Goal: Task Accomplishment & Management: Use online tool/utility

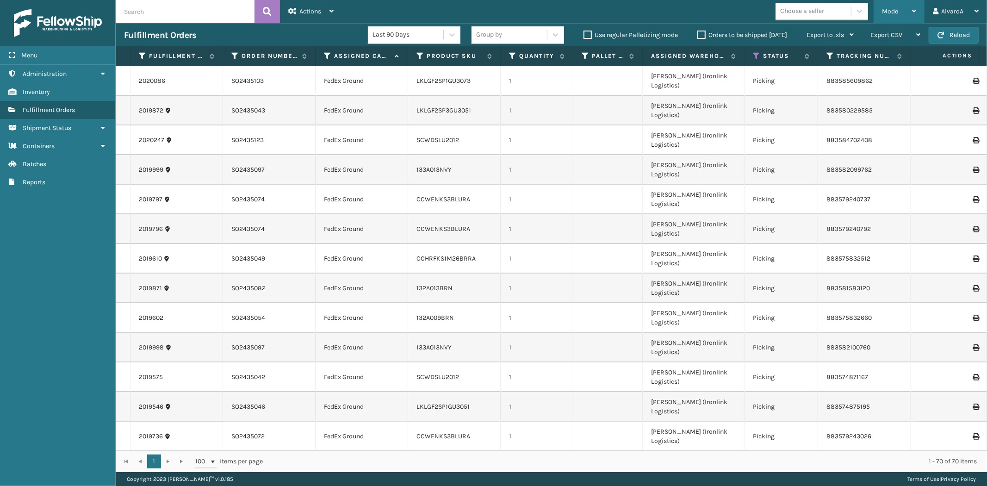
click at [903, 11] on div "Mode" at bounding box center [899, 11] width 34 height 23
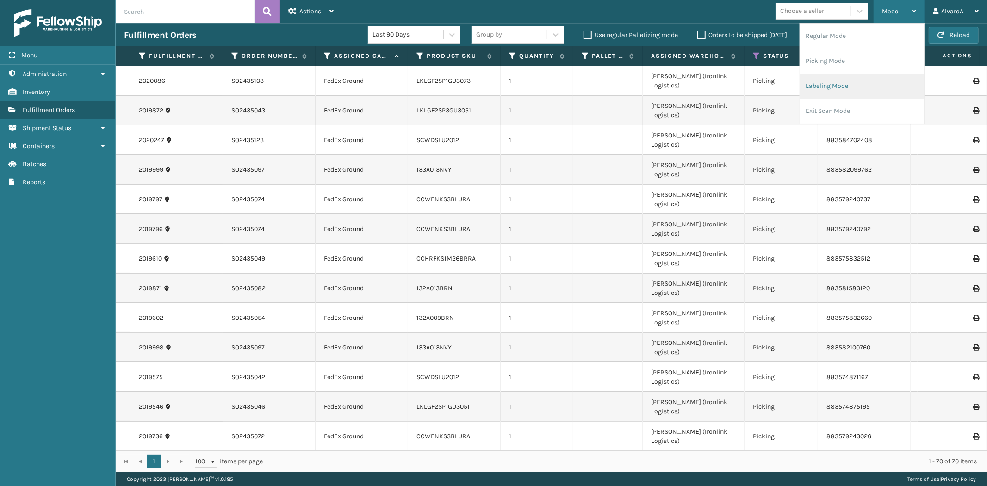
click at [857, 79] on li "Labeling Mode" at bounding box center [862, 86] width 124 height 25
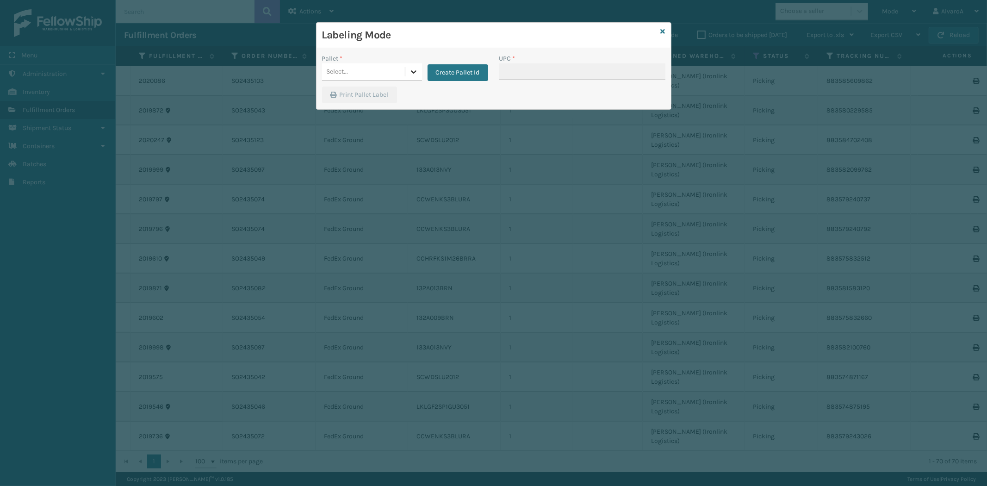
click at [412, 68] on icon at bounding box center [413, 71] width 9 height 9
click at [447, 74] on button "Create Pallet Id" at bounding box center [458, 72] width 61 height 17
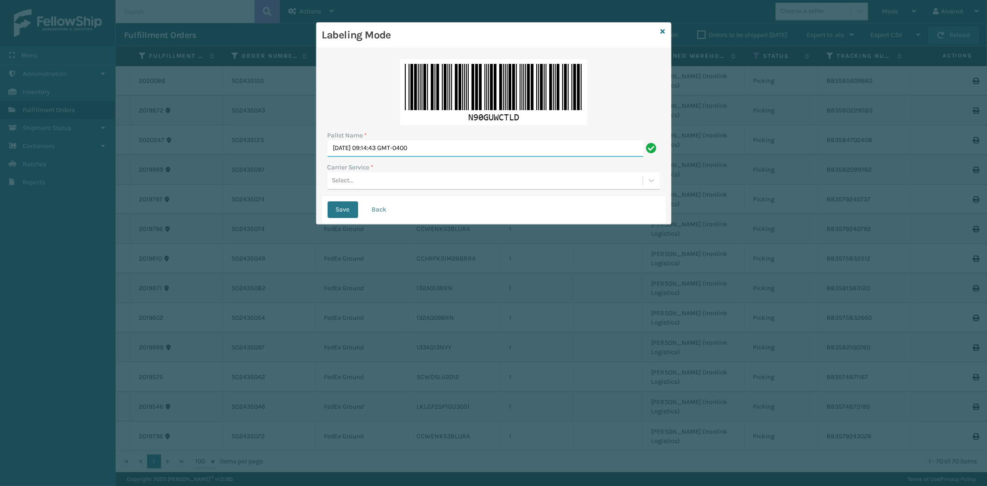
drag, startPoint x: 448, startPoint y: 147, endPoint x: 143, endPoint y: 182, distance: 307.6
click at [143, 182] on div "Labeling Mode Pallet Name * [DATE] 09:14:43 GMT-0400 Carrier Service * Select..…" at bounding box center [493, 243] width 987 height 486
type input "LPN 496064 #1"
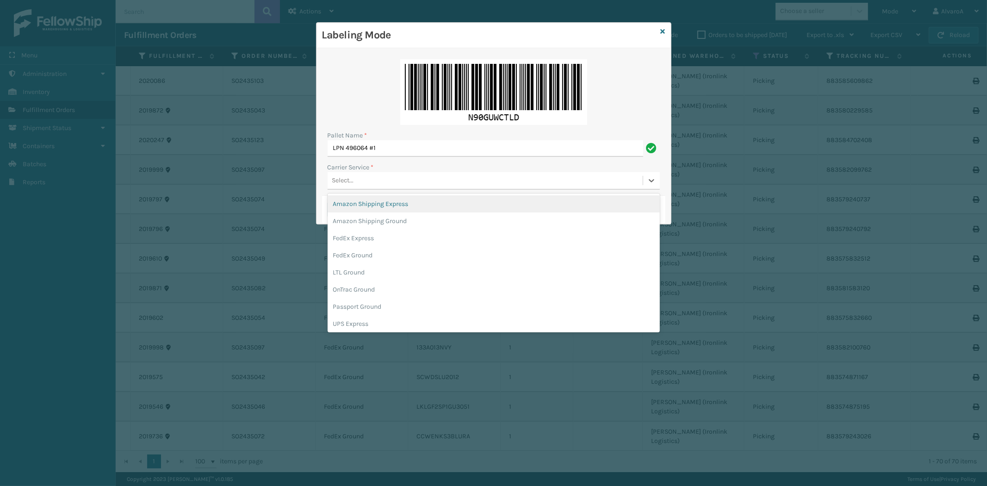
click at [352, 185] on div "Select..." at bounding box center [343, 181] width 22 height 10
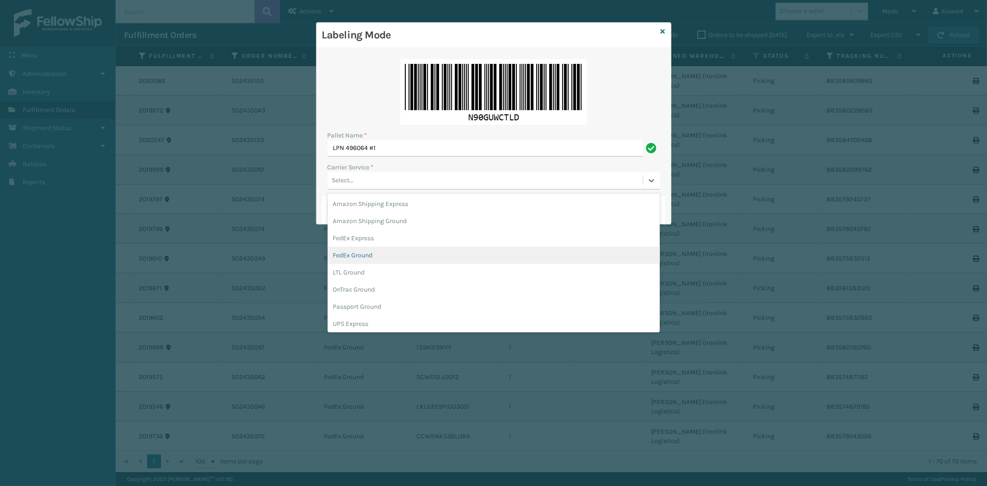
click at [352, 253] on div "FedEx Ground" at bounding box center [494, 255] width 332 height 17
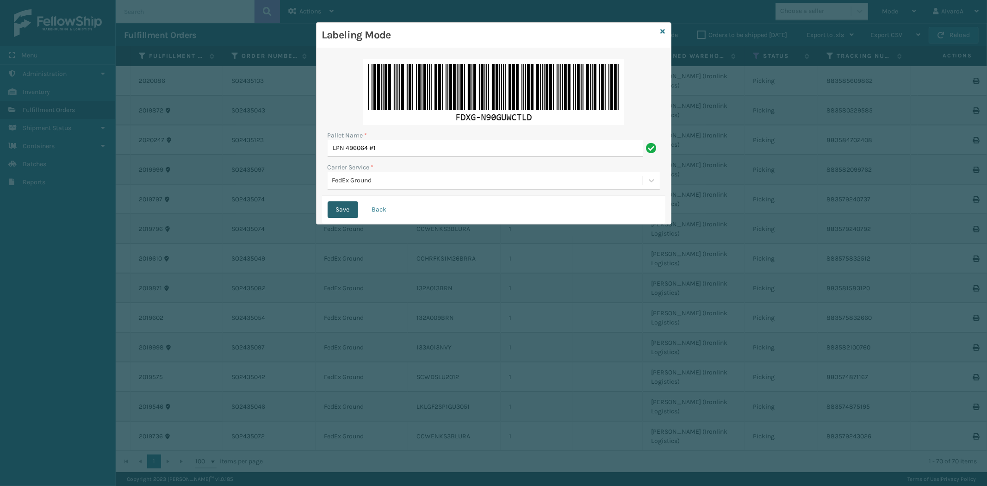
click at [345, 204] on button "Save" at bounding box center [343, 209] width 31 height 17
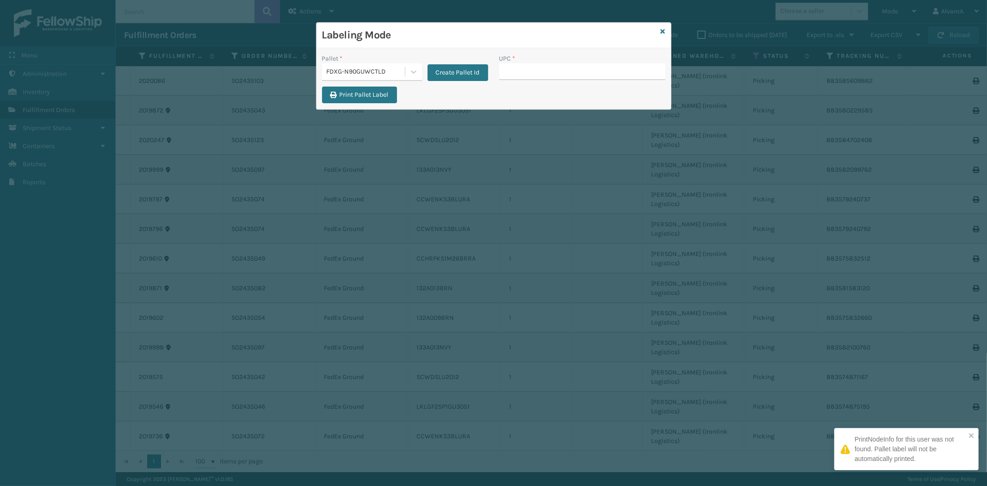
click at [508, 76] on input "UPC *" at bounding box center [583, 71] width 166 height 17
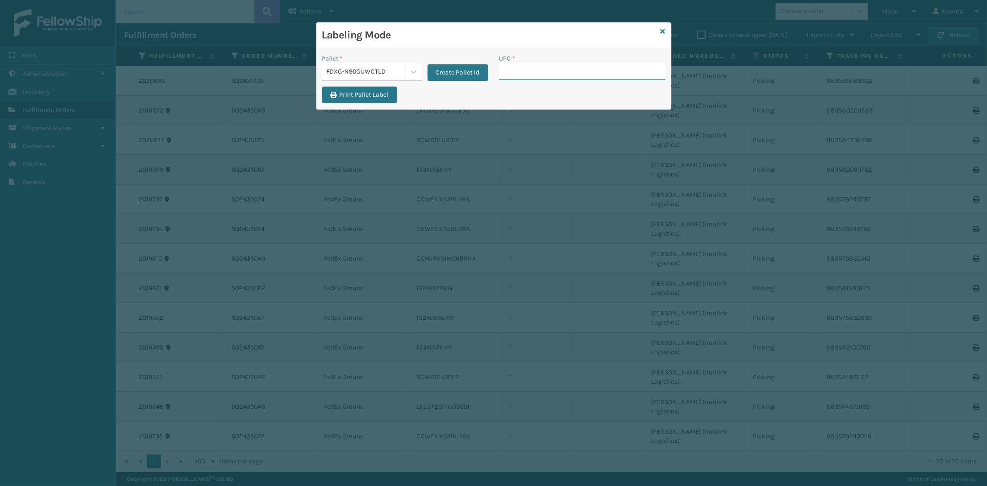
click at [528, 64] on input "UPC *" at bounding box center [583, 71] width 166 height 17
type input "CCHRFKS2M26BKVA"
type input "CCHRFKS2BGEVA"
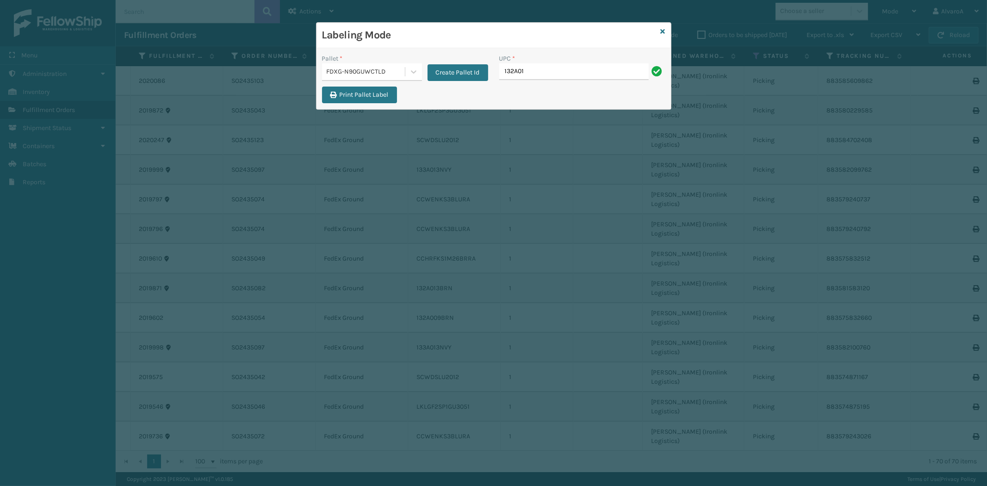
type input "132A013BRN"
type input "215A010CHR"
click at [664, 30] on icon at bounding box center [663, 31] width 5 height 6
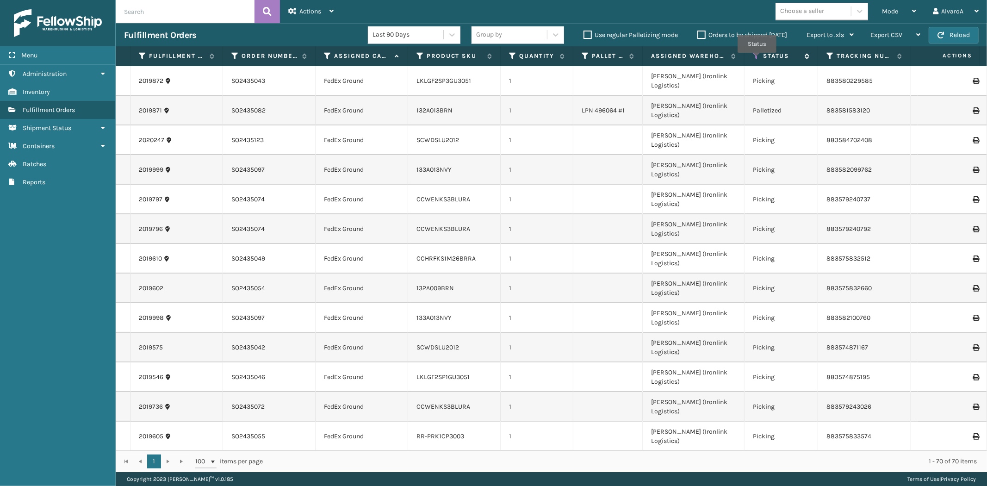
click at [757, 59] on icon at bounding box center [756, 56] width 7 height 8
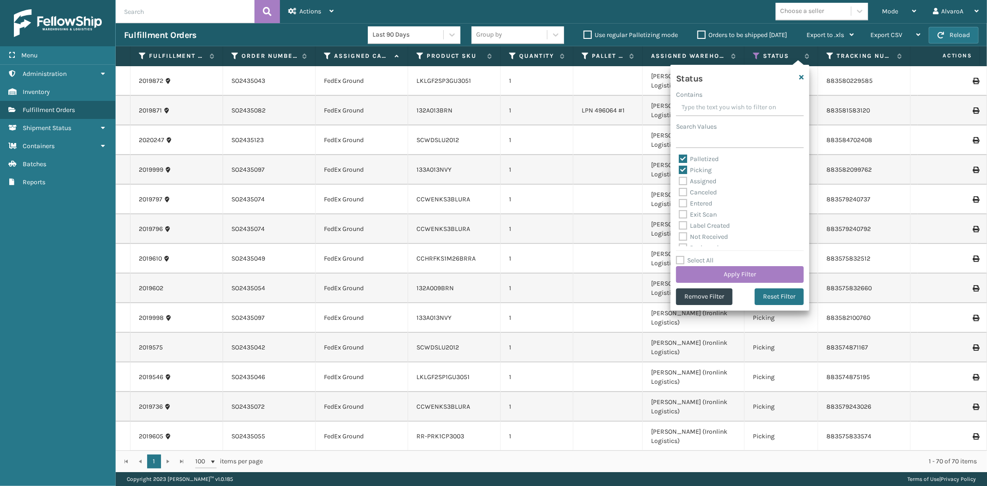
click at [695, 169] on label "Picking" at bounding box center [695, 170] width 33 height 8
click at [680, 169] on input "Picking" at bounding box center [679, 168] width 0 height 6
checkbox input "false"
click at [700, 274] on button "Apply Filter" at bounding box center [740, 274] width 128 height 17
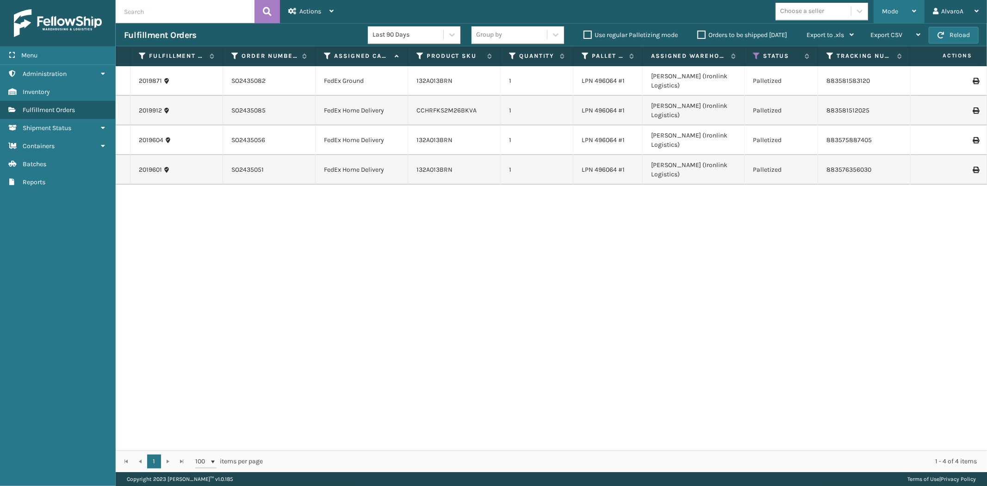
click at [890, 6] on div "Mode" at bounding box center [899, 11] width 34 height 23
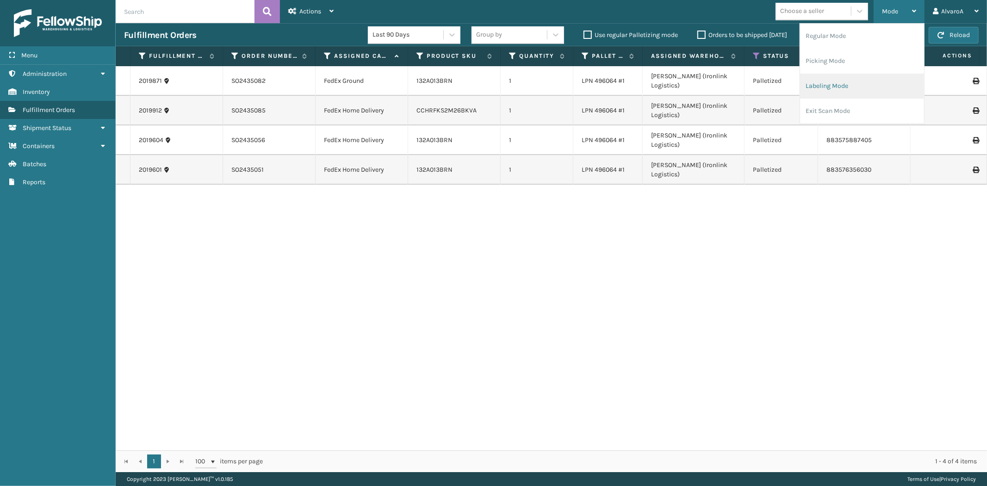
click at [840, 94] on li "Labeling Mode" at bounding box center [862, 86] width 124 height 25
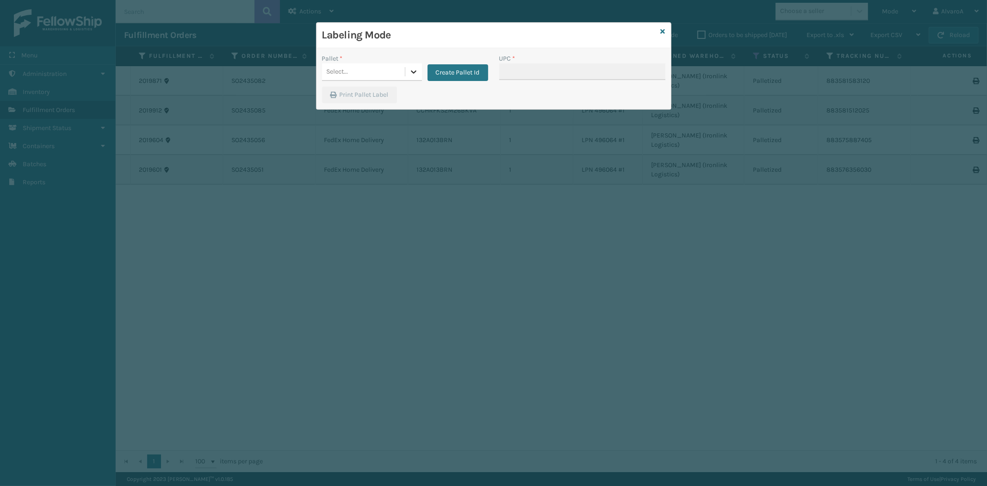
click at [410, 73] on icon at bounding box center [413, 71] width 9 height 9
click at [349, 129] on div "FDXG-N90GUWCTLD" at bounding box center [372, 129] width 100 height 17
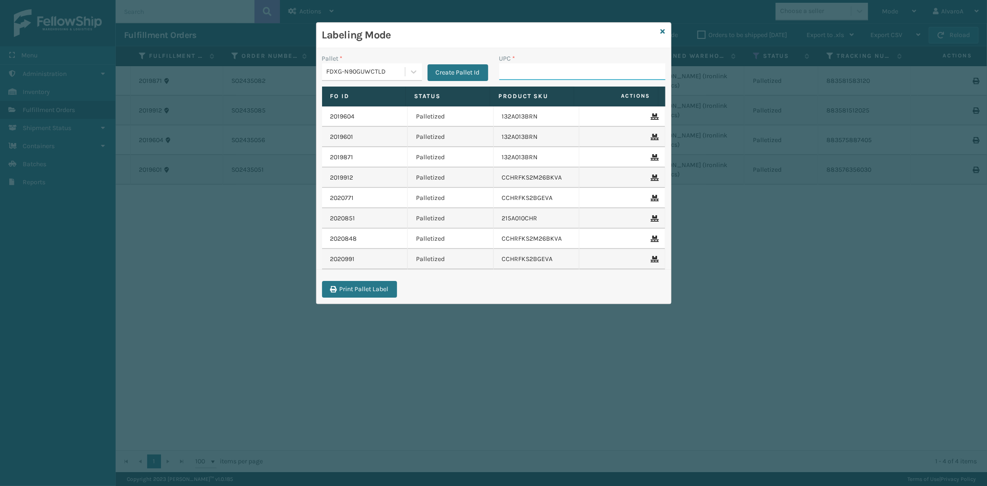
click at [512, 75] on input "UPC *" at bounding box center [583, 71] width 166 height 17
paste input "CCWENKS2M26DGRA"
type input "CCWENKS2M26DGRA"
paste input "CCWENKS1M26DGRA"
type input "CCWENKS1M26DGRA"
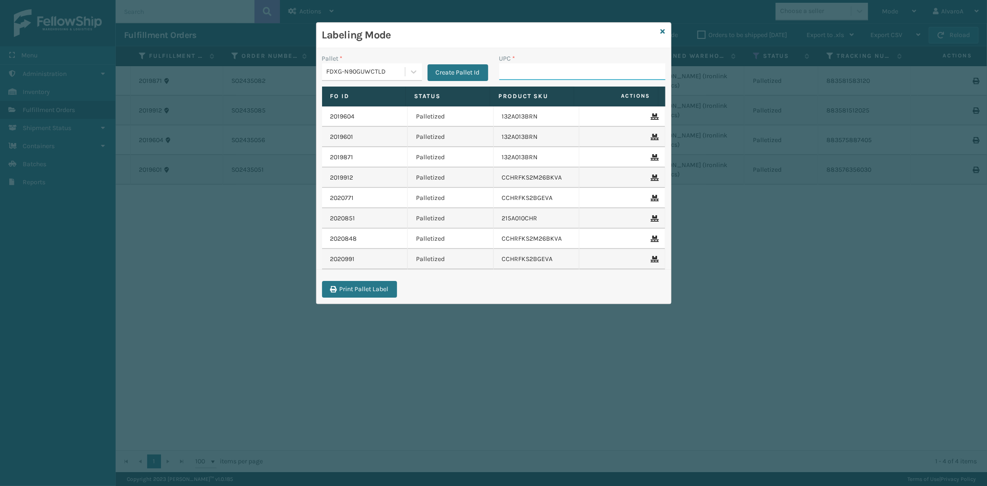
paste input "132A009BRN"
type input "132A009BRN"
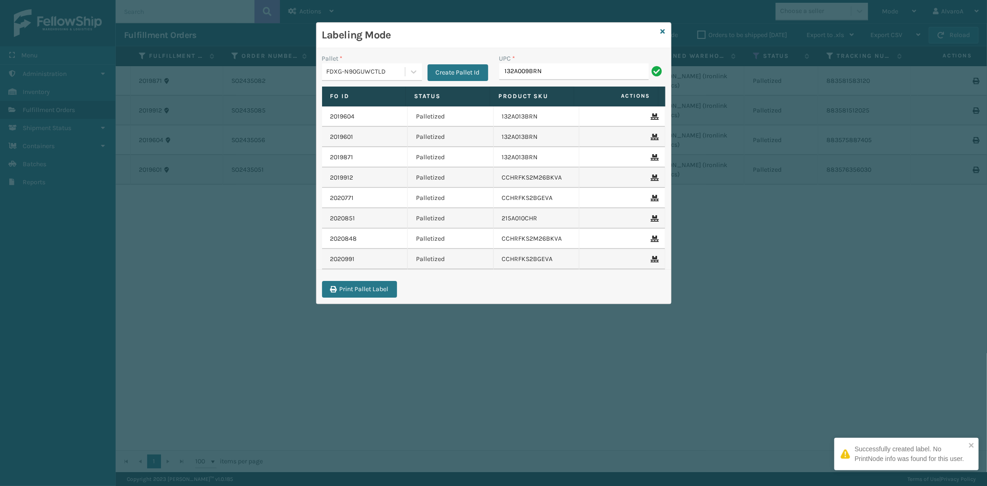
type input "132A009BRN"
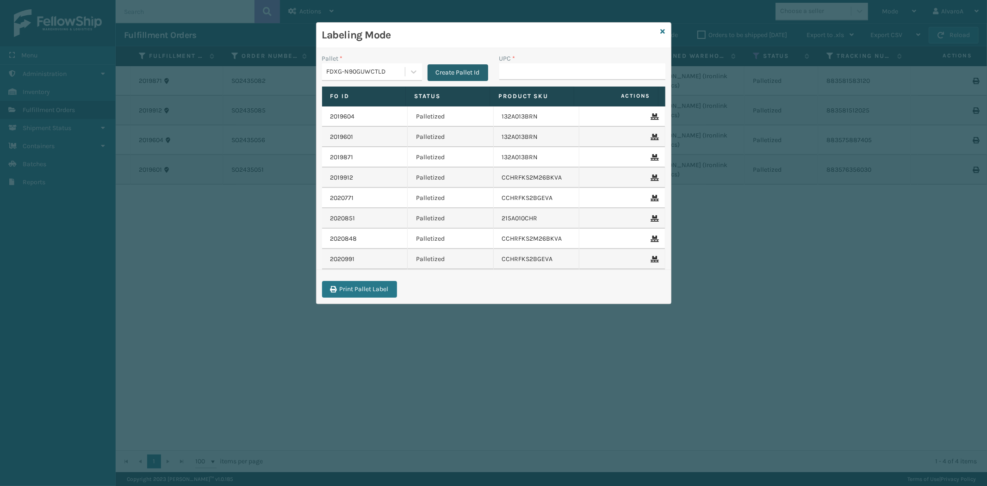
click at [456, 73] on button "Create Pallet Id" at bounding box center [458, 72] width 61 height 17
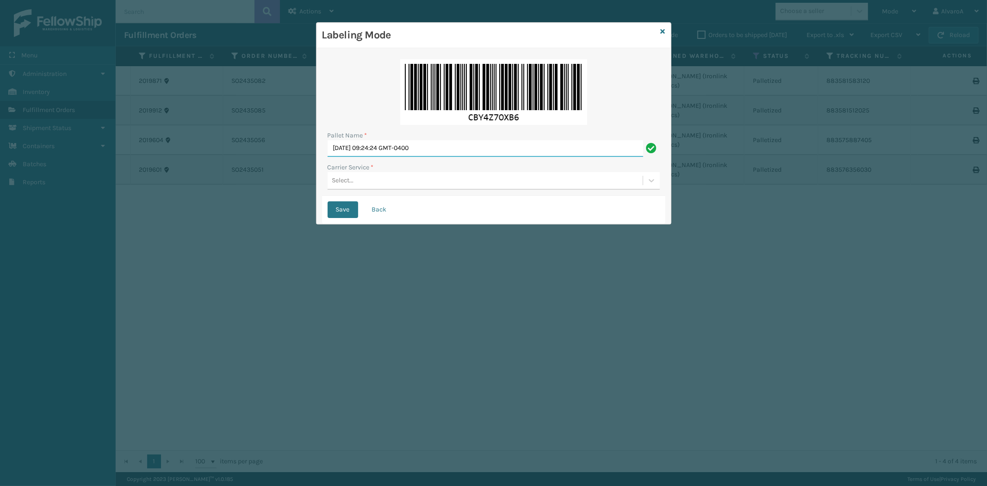
drag, startPoint x: 457, startPoint y: 145, endPoint x: 304, endPoint y: 194, distance: 160.6
click at [304, 194] on div "Labeling Mode Pallet Name * [DATE] 09:24:24 GMT-0400 Carrier Service * Select..…" at bounding box center [493, 243] width 987 height 486
type input "LPN 496061 #1"
drag, startPoint x: 400, startPoint y: 187, endPoint x: 399, endPoint y: 191, distance: 4.7
click at [399, 191] on div "Pallet Name * LPN 496061 #1 Carrier Service * Select..." at bounding box center [493, 125] width 343 height 142
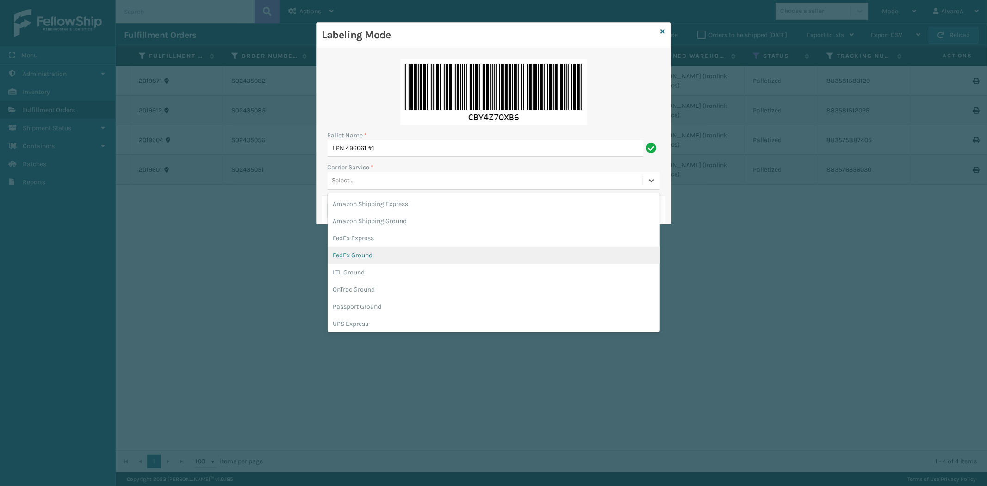
click at [373, 251] on div "FedEx Ground" at bounding box center [494, 255] width 332 height 17
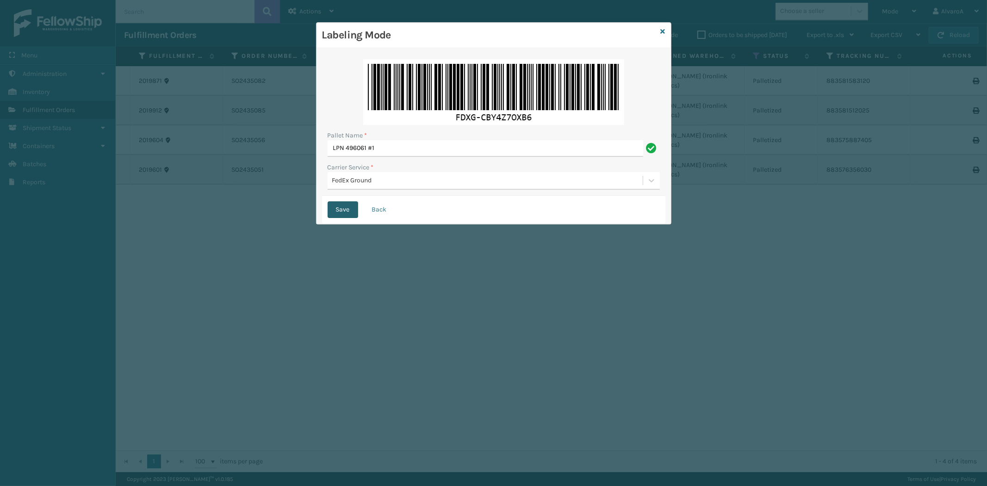
click at [345, 209] on button "Save" at bounding box center [343, 209] width 31 height 17
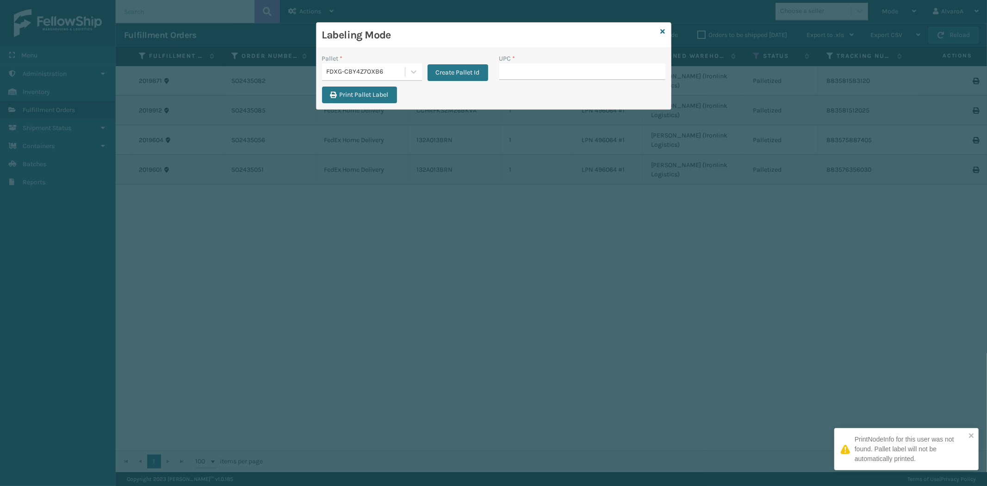
drag, startPoint x: 515, startPoint y: 73, endPoint x: 474, endPoint y: 89, distance: 44.3
click at [508, 80] on input "UPC *" at bounding box center [583, 71] width 166 height 17
paste input "LKLGF2SP3OLV-C"
type input "LKLGF2SP3OLV-C"
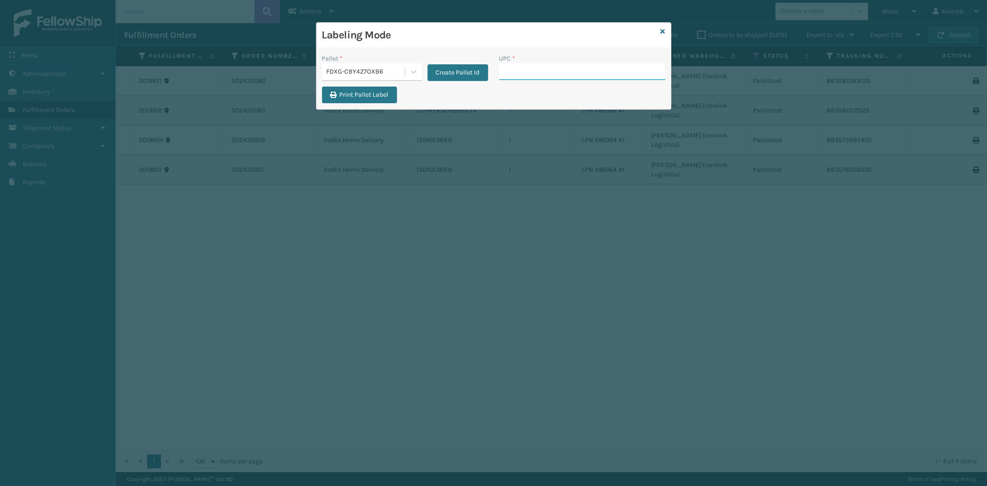
paste input "LSHRFS3CP3003R"
type input "LSHRFS3CP3003R"
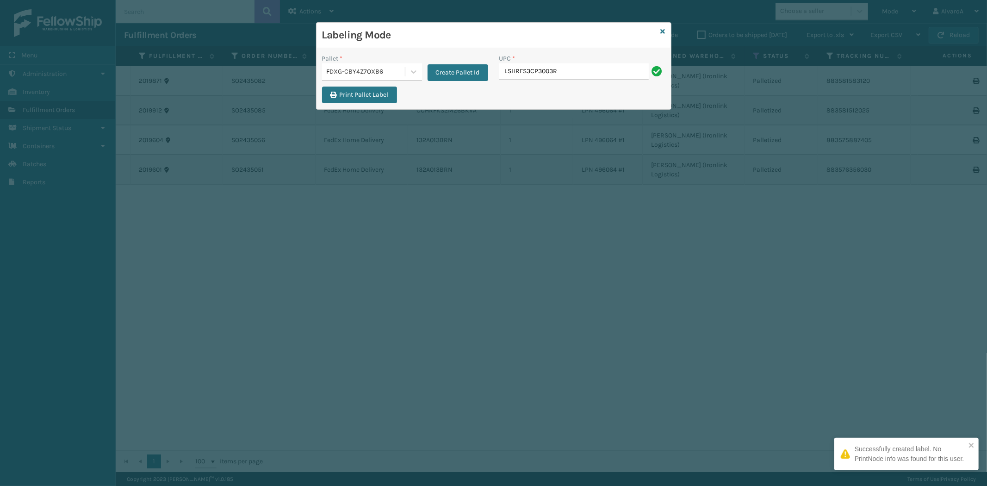
type input "LSHRFS3CP3003R"
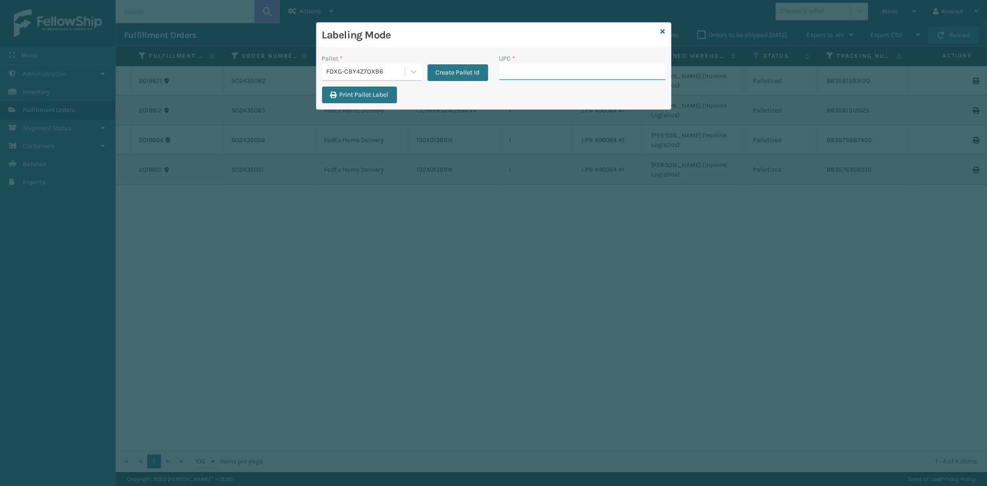
paste input "133A009BRN"
type input "133A009BRN"
click at [663, 31] on icon at bounding box center [663, 31] width 5 height 6
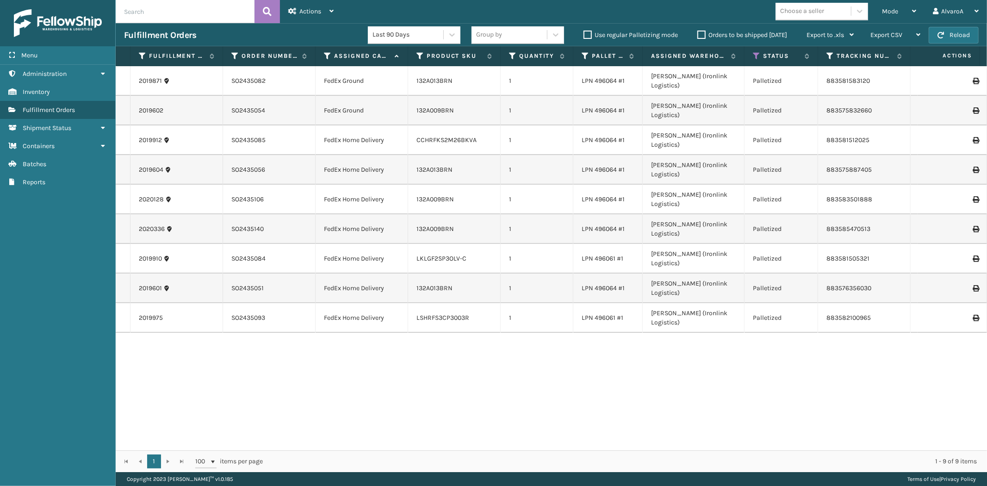
click at [704, 34] on label "Orders to be shipped [DATE]" at bounding box center [743, 35] width 90 height 8
click at [698, 34] on input "Orders to be shipped [DATE]" at bounding box center [698, 33] width 0 height 6
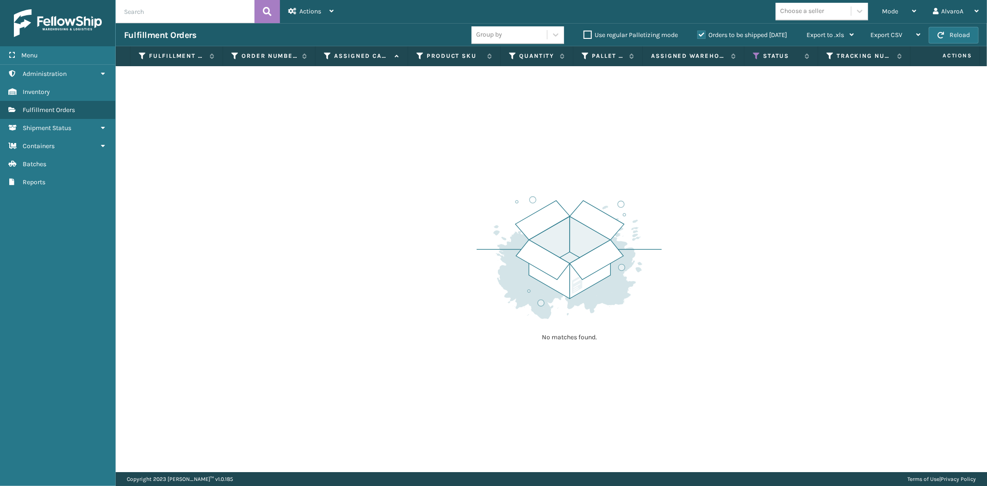
click at [704, 34] on label "Orders to be shipped [DATE]" at bounding box center [743, 35] width 90 height 8
click at [698, 34] on input "Orders to be shipped [DATE]" at bounding box center [698, 33] width 0 height 6
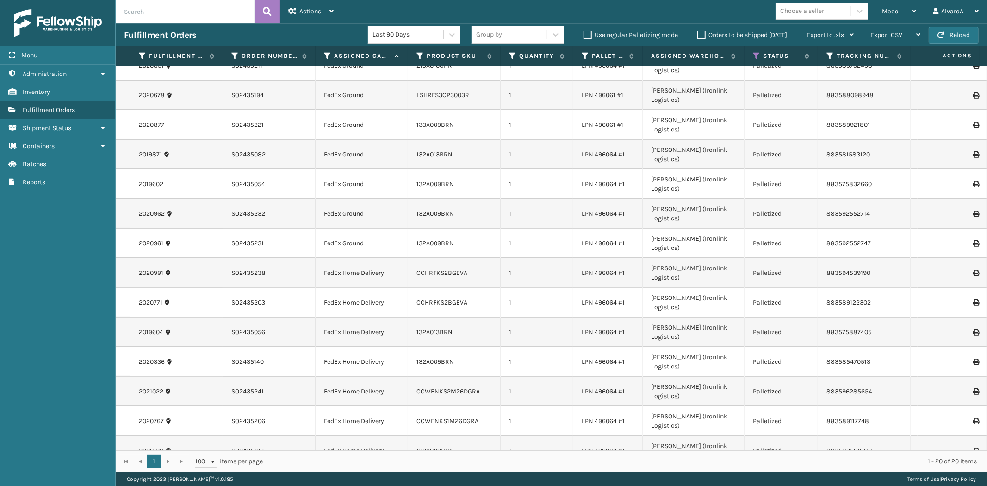
scroll to position [30, 0]
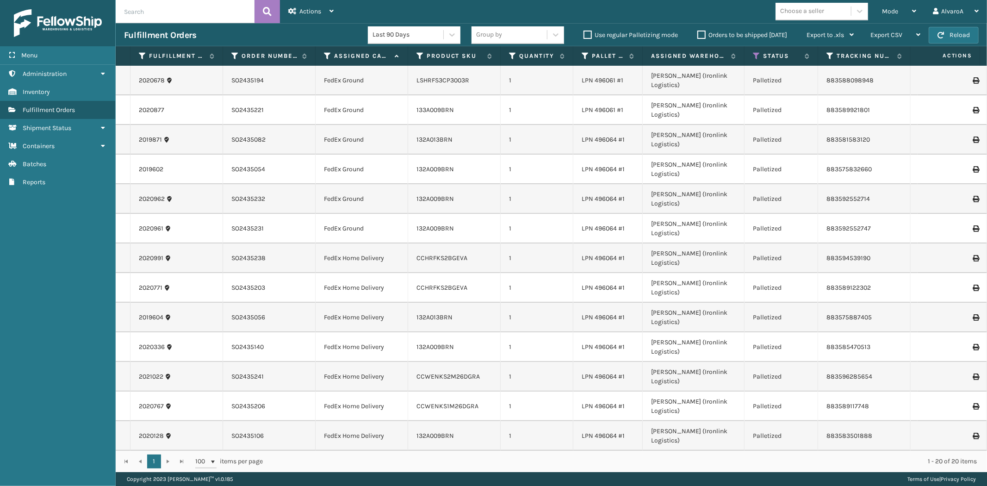
click at [972, 362] on td at bounding box center [952, 377] width 69 height 30
click at [973, 403] on icon at bounding box center [976, 406] width 6 height 6
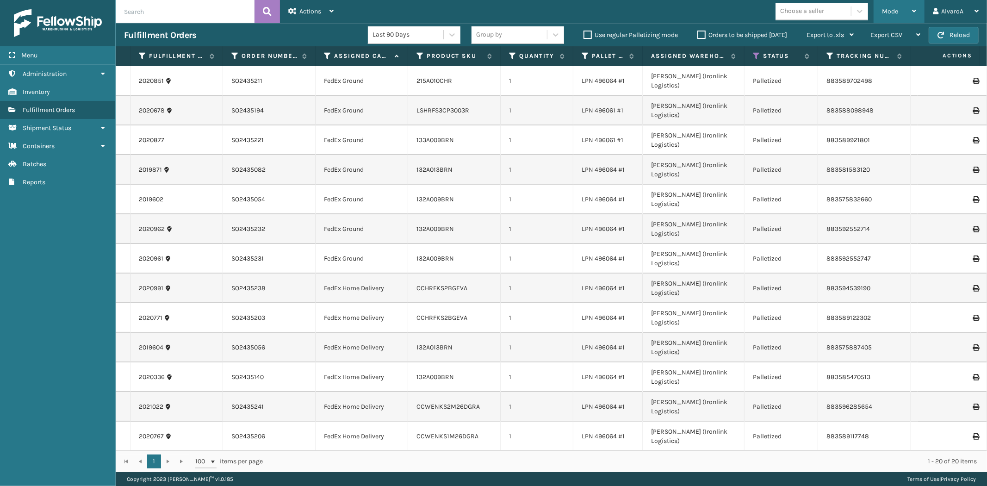
click at [904, 5] on div "Mode" at bounding box center [899, 11] width 34 height 23
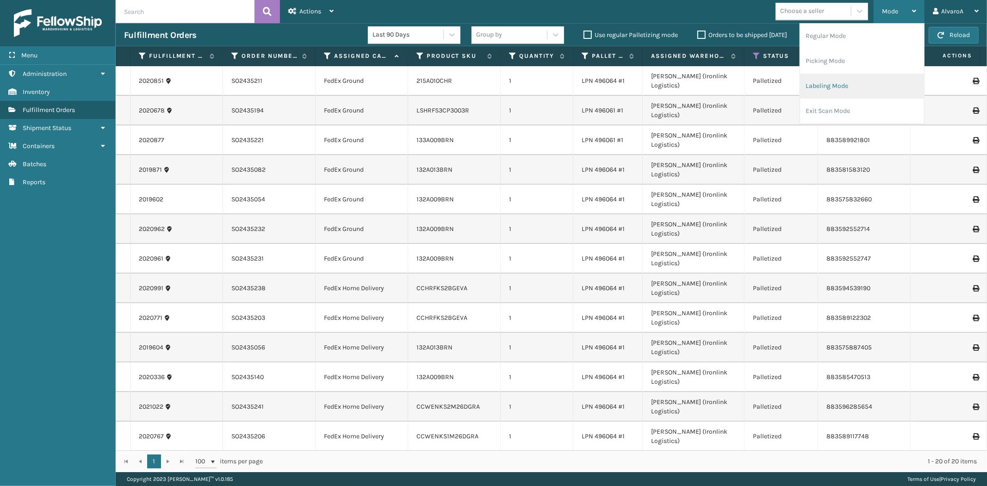
click at [830, 78] on li "Labeling Mode" at bounding box center [862, 86] width 124 height 25
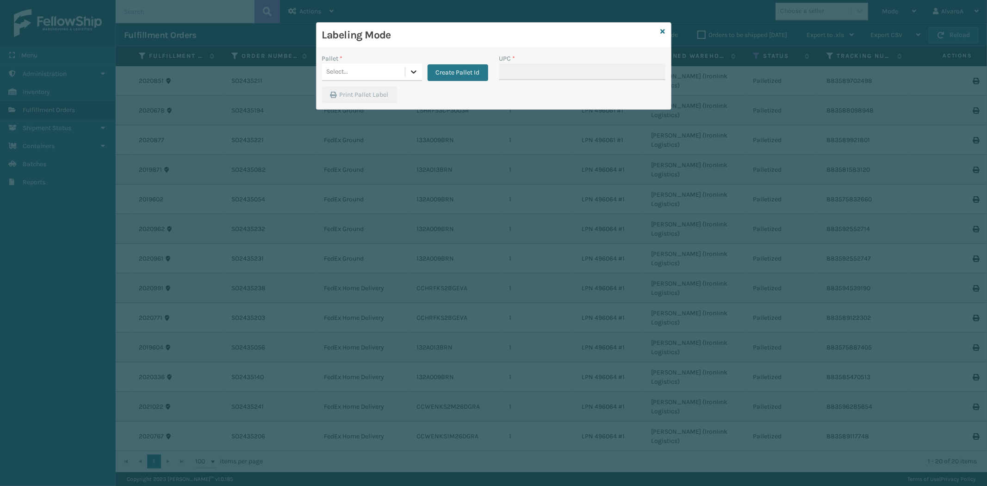
click at [409, 69] on div at bounding box center [414, 71] width 17 height 17
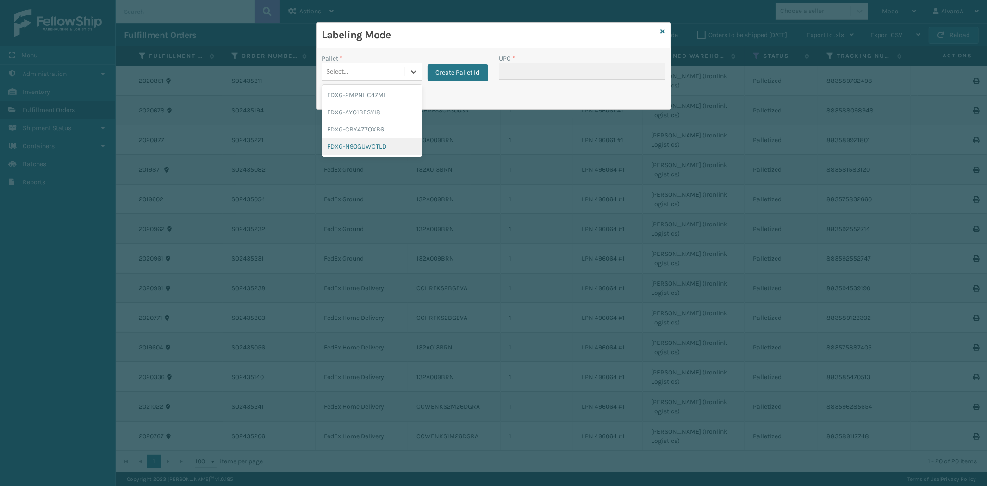
click at [362, 143] on div "FDXG-N90GUWCTLD" at bounding box center [372, 146] width 100 height 17
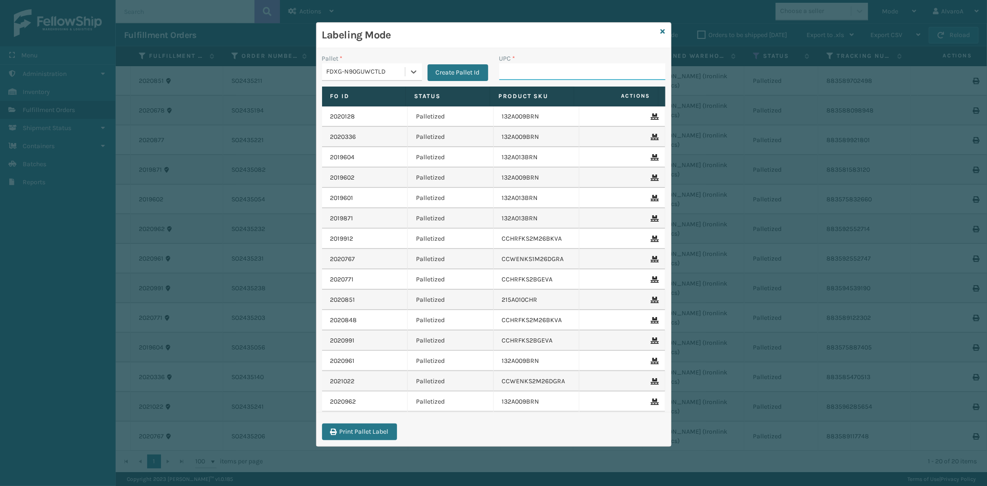
click at [524, 73] on input "UPC *" at bounding box center [583, 71] width 166 height 17
type input "CCHRFKS2M26DGRA"
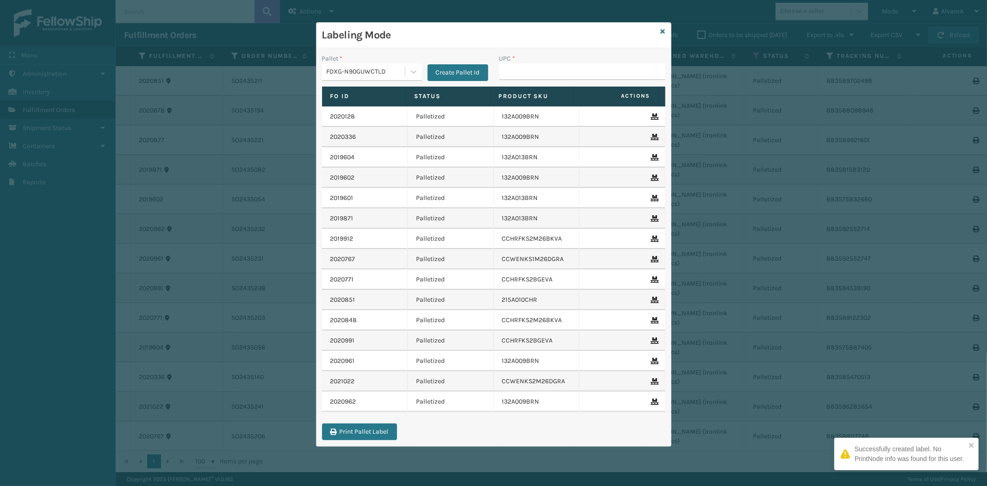
type input "V"
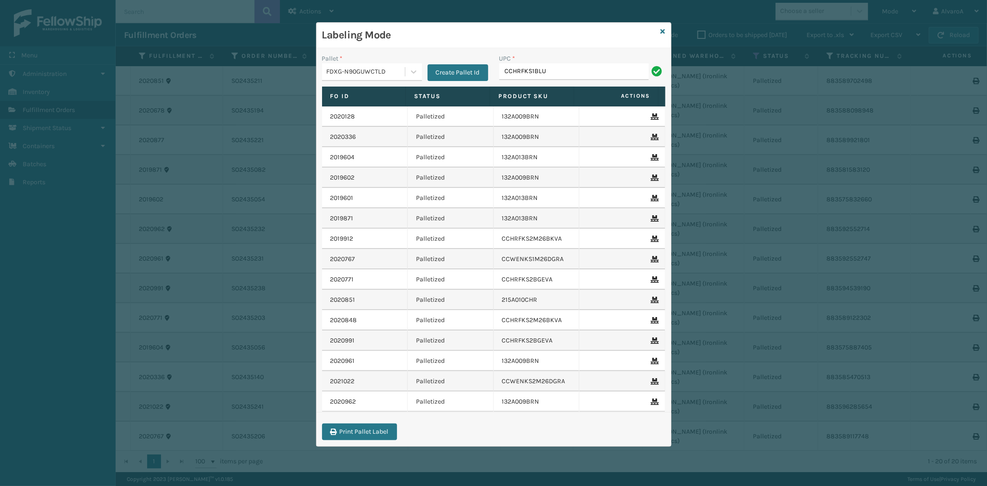
type input "CCHRFKS1BLUVA"
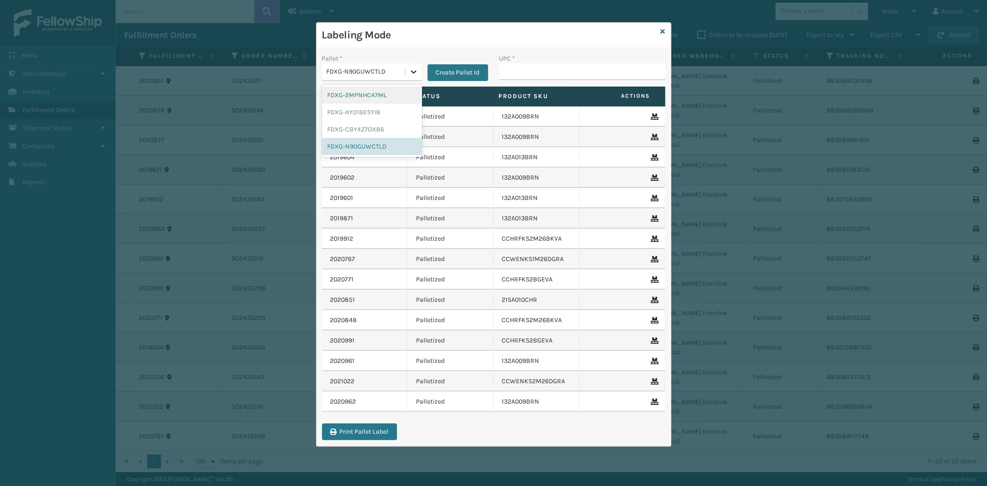
click at [417, 76] on icon at bounding box center [413, 71] width 9 height 9
click at [379, 129] on div "FDXG-CBY4Z7OXB6" at bounding box center [372, 129] width 100 height 17
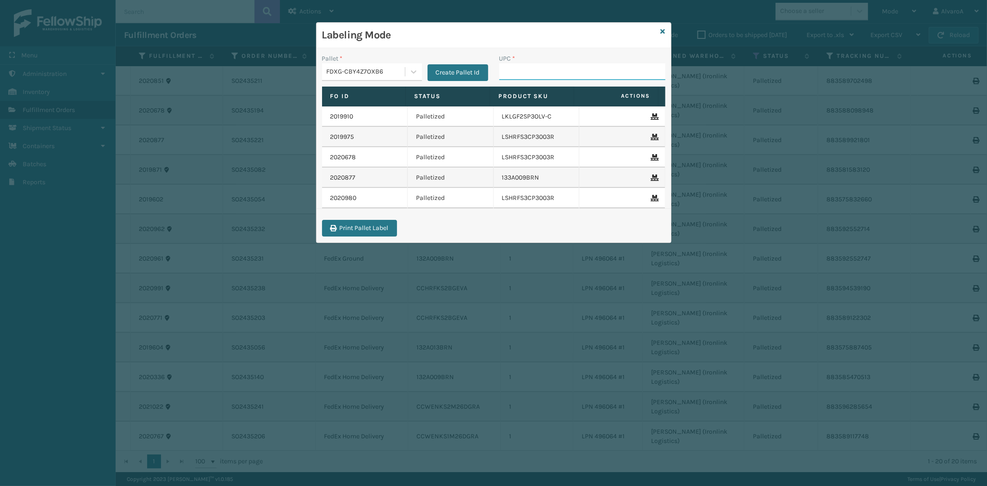
click at [520, 70] on input "UPC *" at bounding box center [583, 71] width 166 height 17
paste input "133A009BRN"
type input "133A009BRN"
paste input "113A007SND"
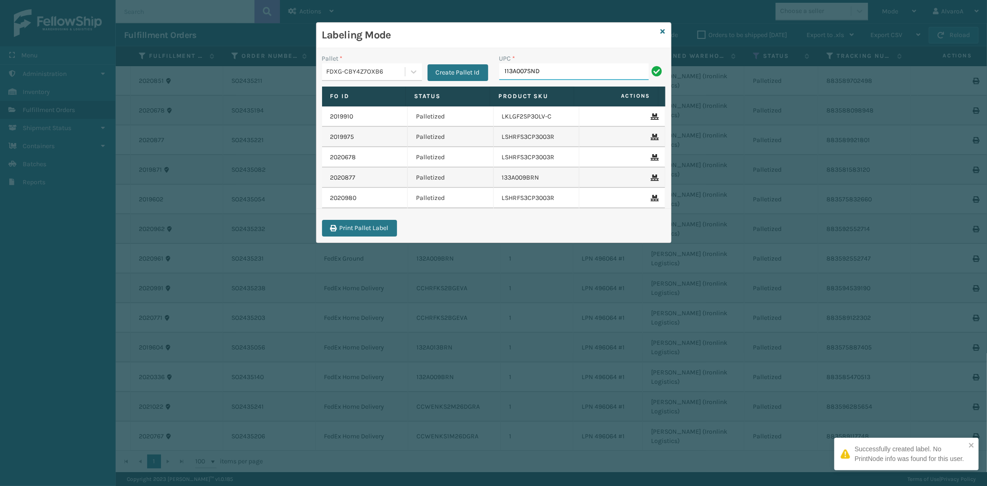
type input "113A007SND"
paste input "CCWENKS3BLURA"
type input "CCWENKS3BLURA"
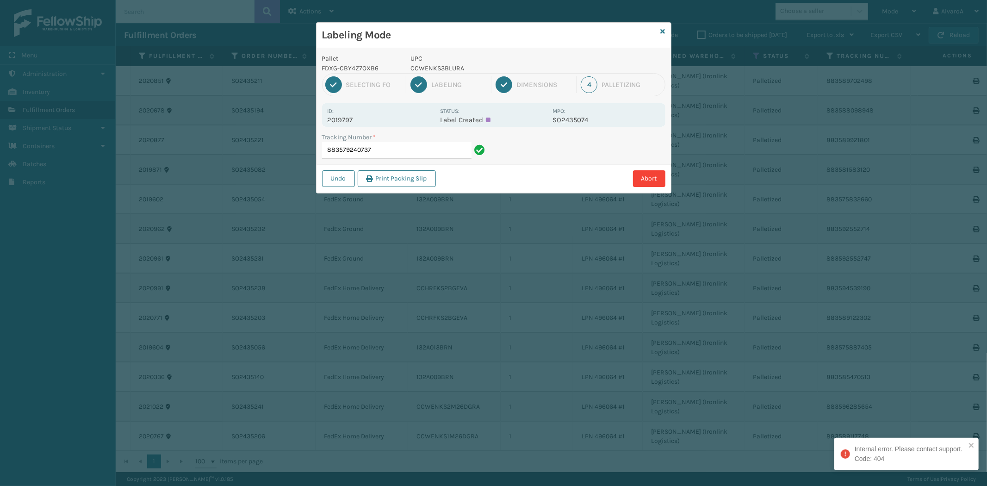
type input "883579240737"
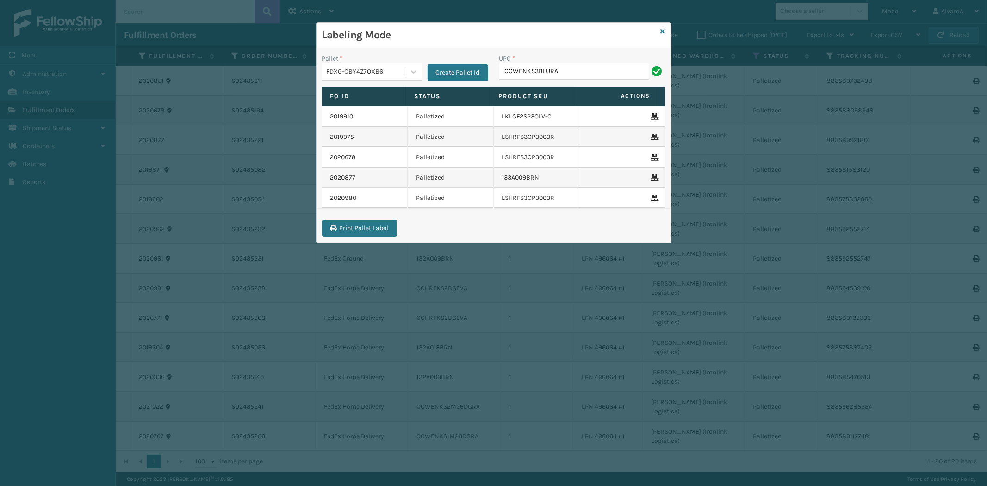
type input "CCWENKS3BLURA"
click at [525, 72] on input "UPC *" at bounding box center [583, 71] width 166 height 17
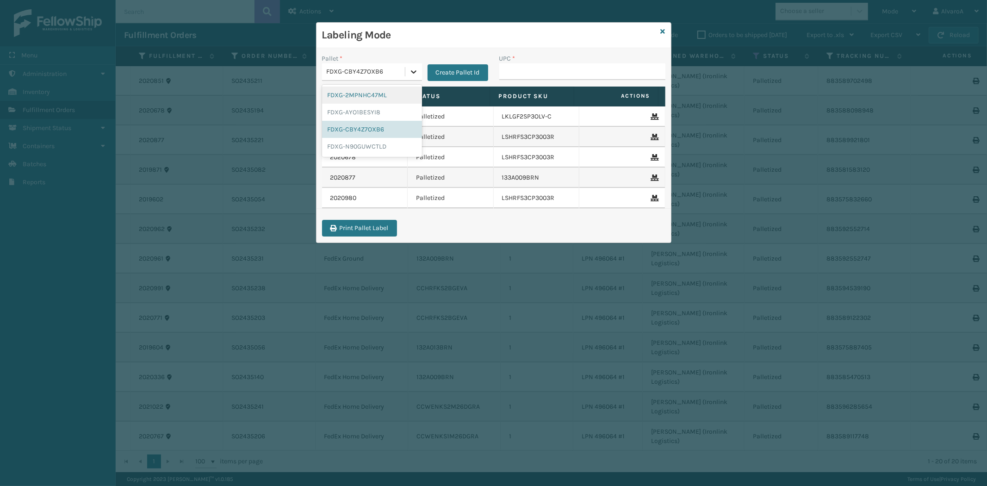
click at [414, 71] on icon at bounding box center [413, 71] width 9 height 9
click at [356, 145] on div "FDXG-N90GUWCTLD" at bounding box center [372, 146] width 100 height 17
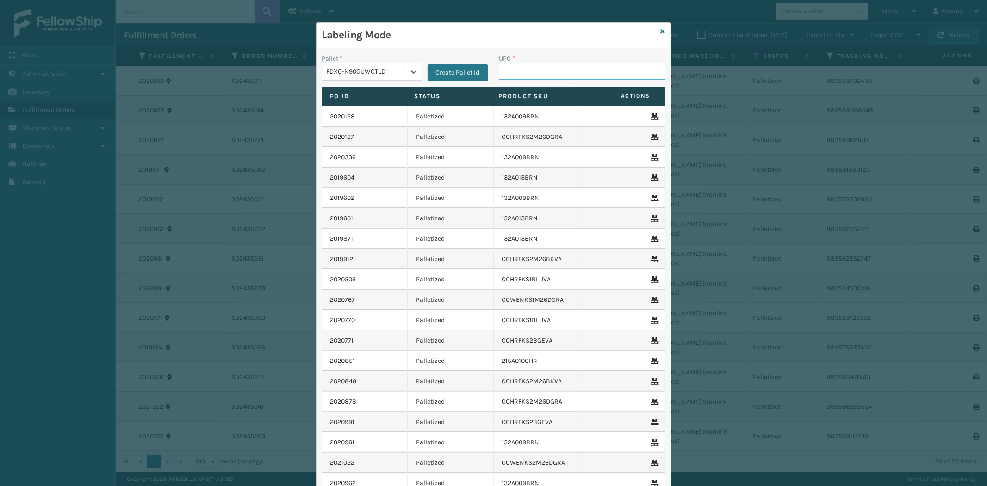
click at [513, 71] on input "UPC *" at bounding box center [583, 71] width 166 height 17
type input "111A007IVO"
type input "C"
type input "111A007IVO"
type input "123a046blk"
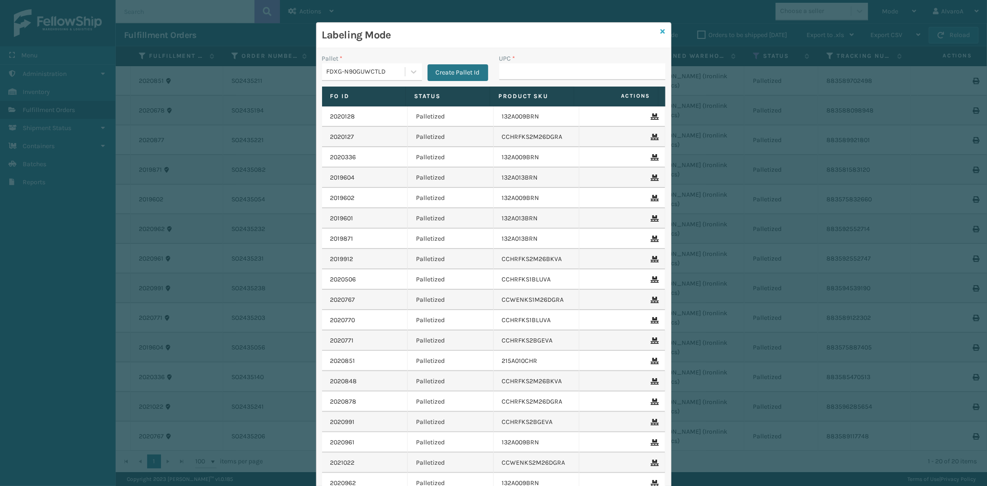
click at [661, 34] on icon at bounding box center [663, 31] width 5 height 6
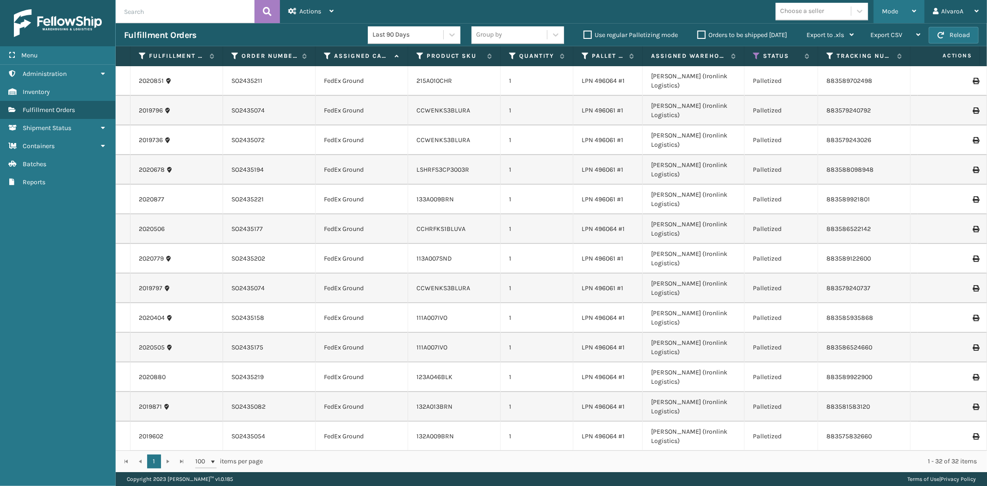
drag, startPoint x: 887, startPoint y: 6, endPoint x: 887, endPoint y: 12, distance: 6.1
click at [888, 6] on div "Mode" at bounding box center [899, 11] width 34 height 23
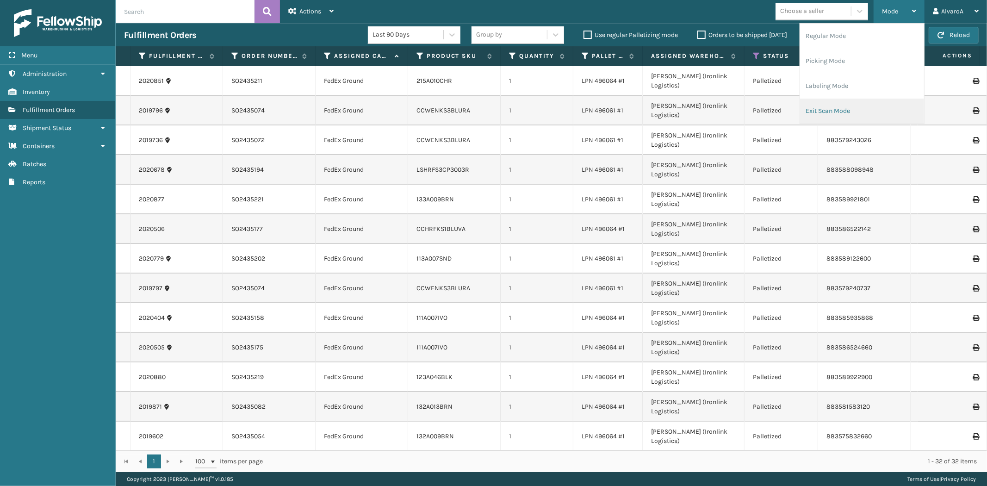
click at [837, 116] on li "Exit Scan Mode" at bounding box center [862, 111] width 124 height 25
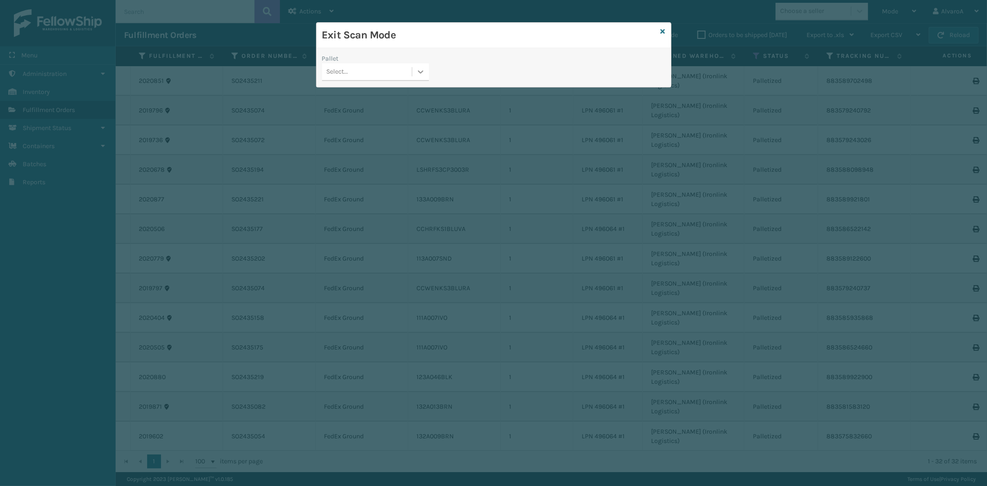
click at [422, 75] on icon at bounding box center [420, 71] width 9 height 9
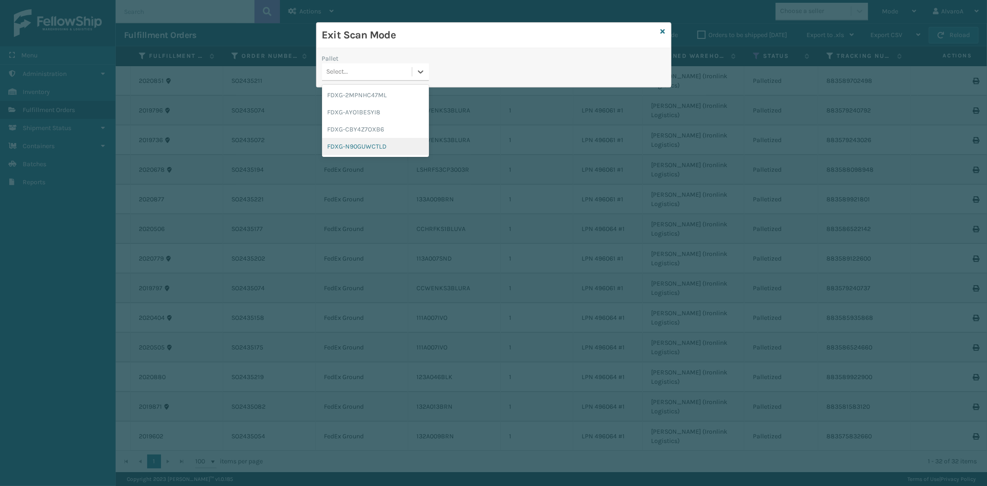
drag, startPoint x: 373, startPoint y: 145, endPoint x: 525, endPoint y: 120, distance: 154.8
click at [373, 145] on div "FDXG-N90GUWCTLD" at bounding box center [375, 146] width 107 height 17
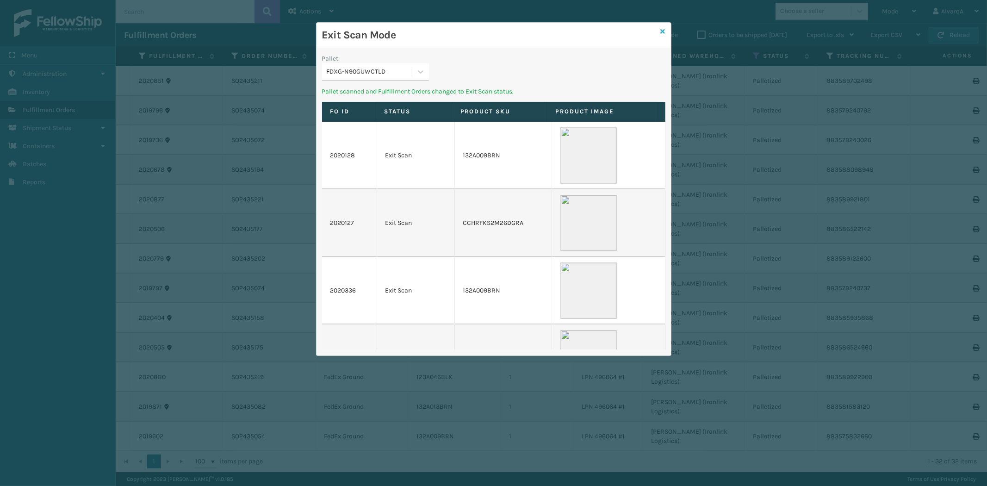
click at [664, 29] on icon at bounding box center [663, 31] width 5 height 6
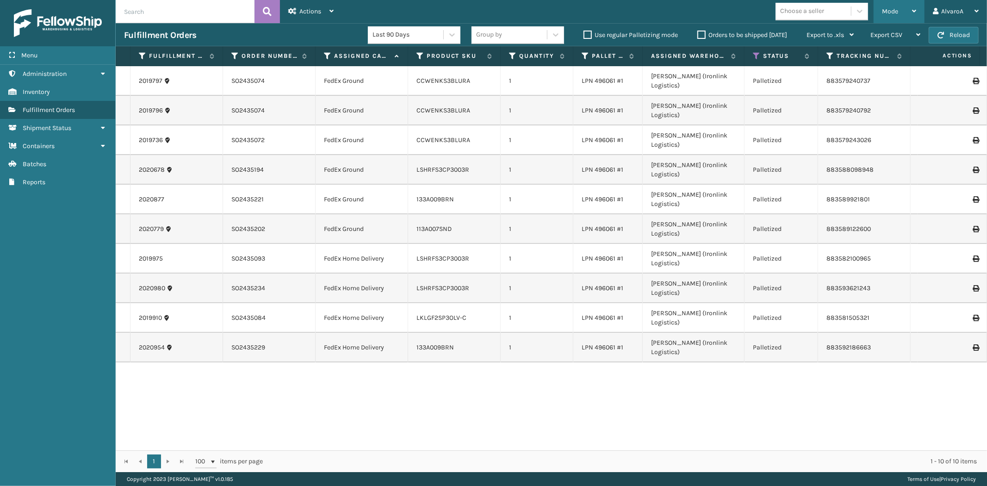
drag, startPoint x: 881, startPoint y: 5, endPoint x: 882, endPoint y: 64, distance: 58.8
click at [881, 6] on div "Mode Regular Mode Picking Mode Labeling Mode Exit Scan Mode" at bounding box center [899, 11] width 51 height 23
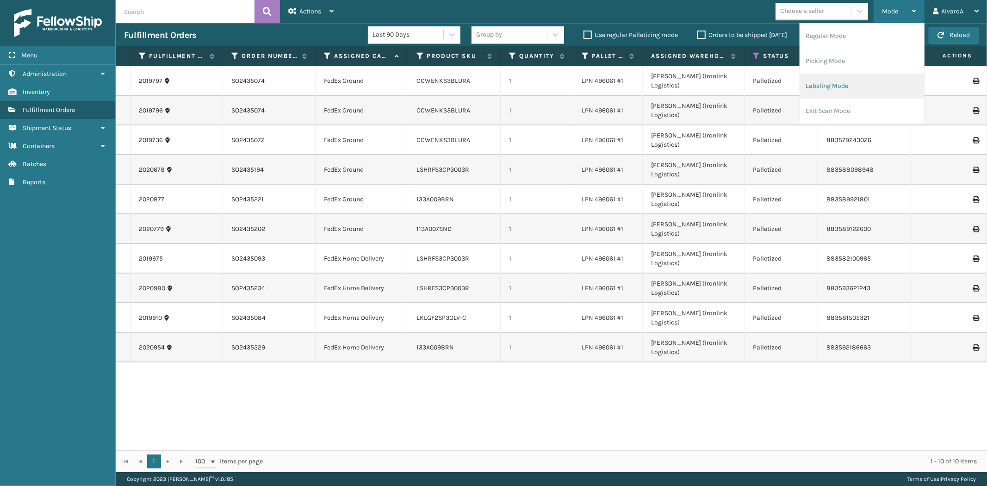
click at [869, 79] on li "Labeling Mode" at bounding box center [862, 86] width 124 height 25
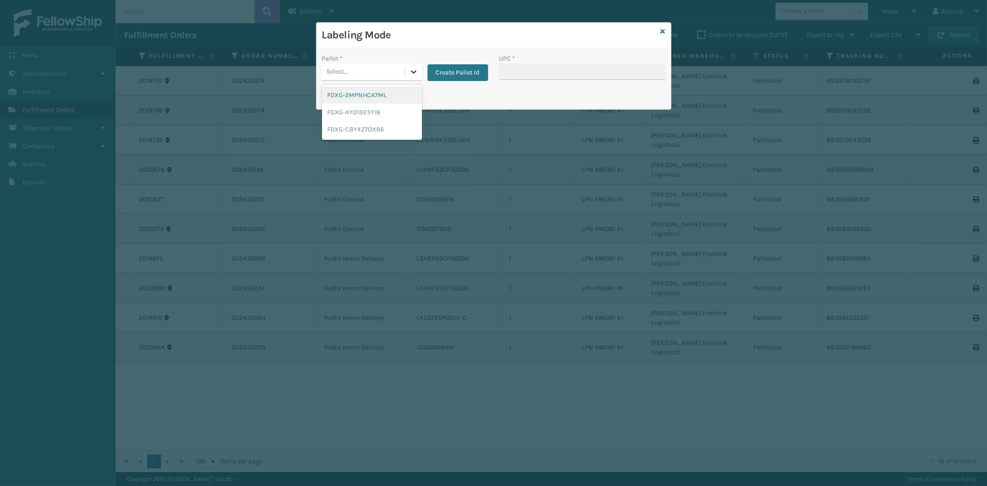
click at [412, 73] on icon at bounding box center [413, 71] width 9 height 9
click at [352, 123] on div "FDXG-CBY4Z7OXB6" at bounding box center [372, 129] width 100 height 17
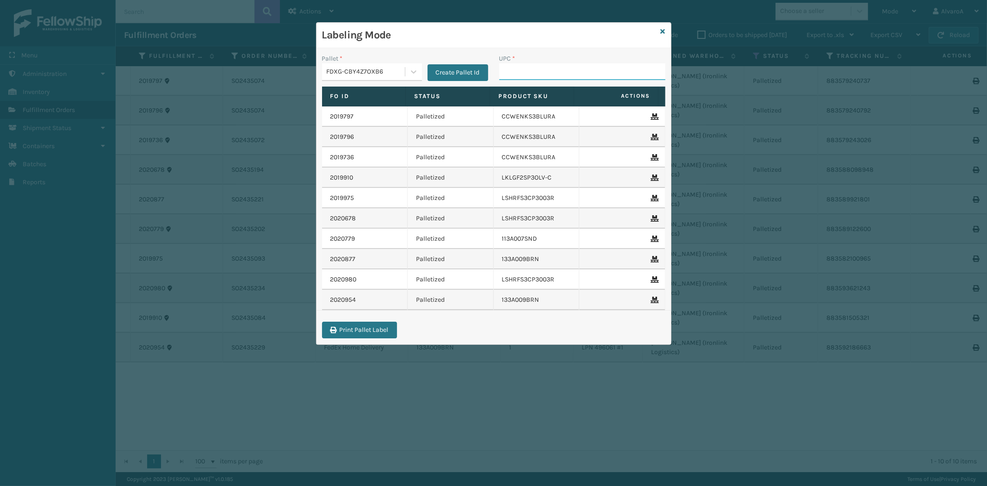
click at [512, 73] on input "UPC *" at bounding box center [583, 71] width 166 height 17
paste input "113A007CHR"
type input "113A007CHR"
paste input "133A013NVY"
type input "133A013NVY"
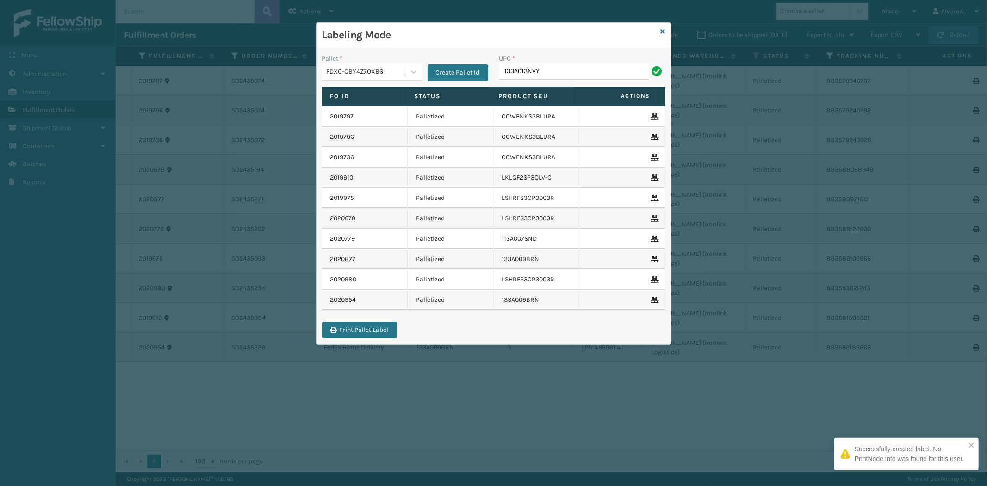
type input "133A013NVY"
paste input "LKLGF2SP3GU3051"
type input "LKLGF2SP3GU3051"
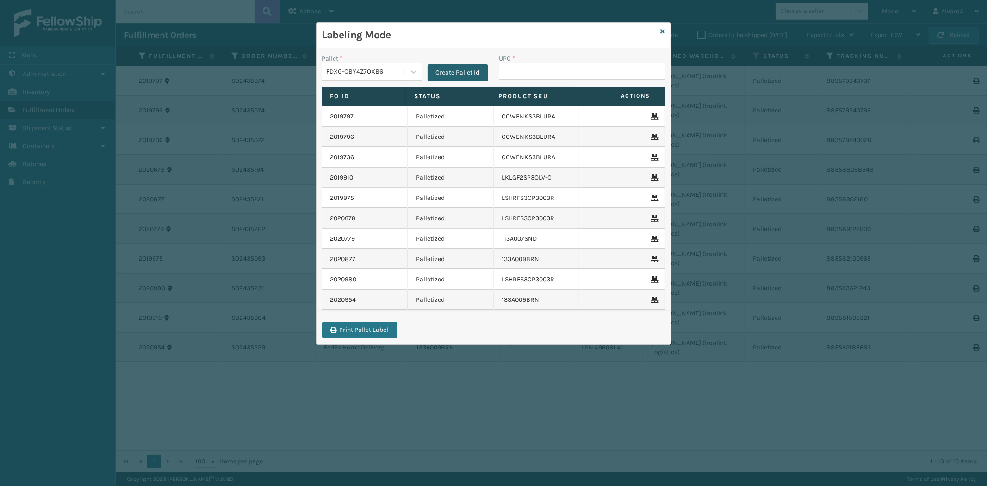
click at [442, 70] on button "Create Pallet Id" at bounding box center [458, 72] width 61 height 17
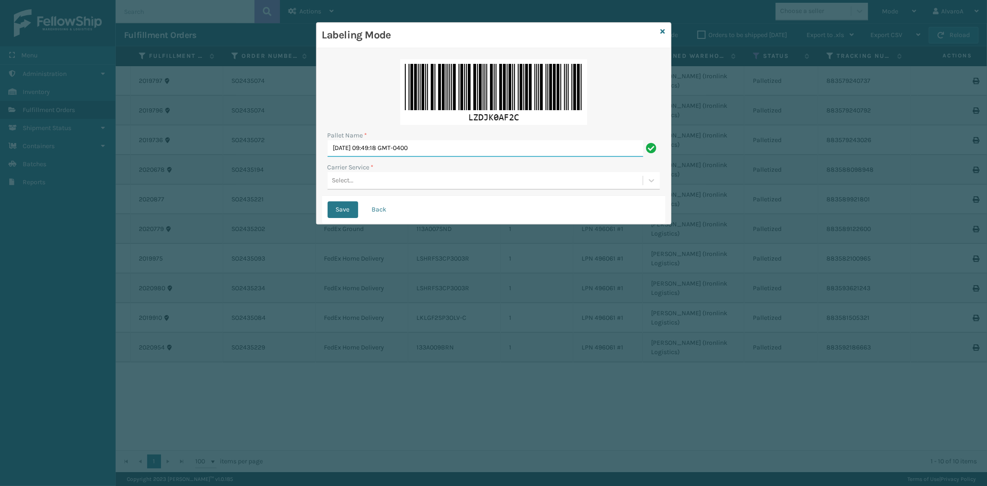
drag, startPoint x: 447, startPoint y: 147, endPoint x: 300, endPoint y: 179, distance: 150.7
click at [300, 179] on div "Labeling Mode Pallet Name * [DATE] 09:49:18 GMT-0400 Carrier Service * Select..…" at bounding box center [493, 243] width 987 height 486
type input "LPN 496062 #1"
click at [371, 175] on div "Select..." at bounding box center [485, 180] width 315 height 15
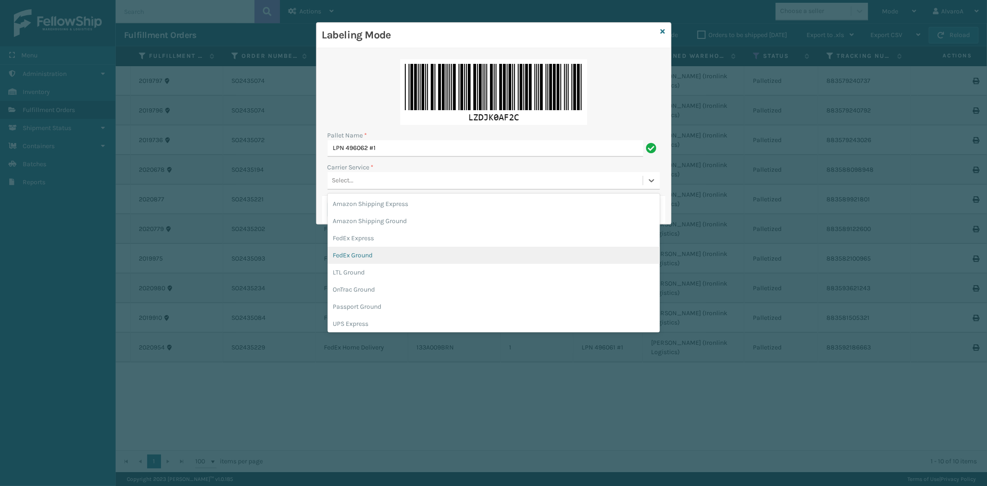
drag, startPoint x: 361, startPoint y: 250, endPoint x: 353, endPoint y: 219, distance: 32.0
click at [361, 250] on div "FedEx Ground" at bounding box center [494, 255] width 332 height 17
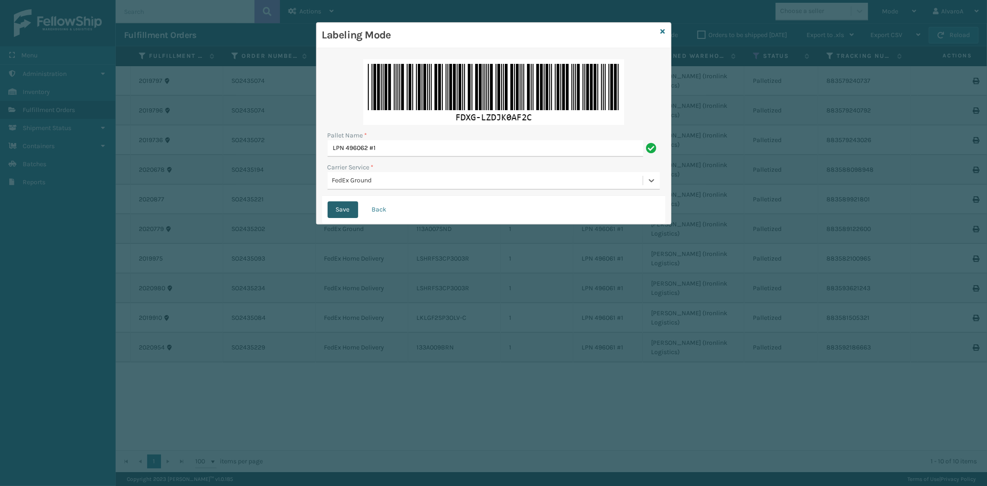
click at [338, 211] on button "Save" at bounding box center [343, 209] width 31 height 17
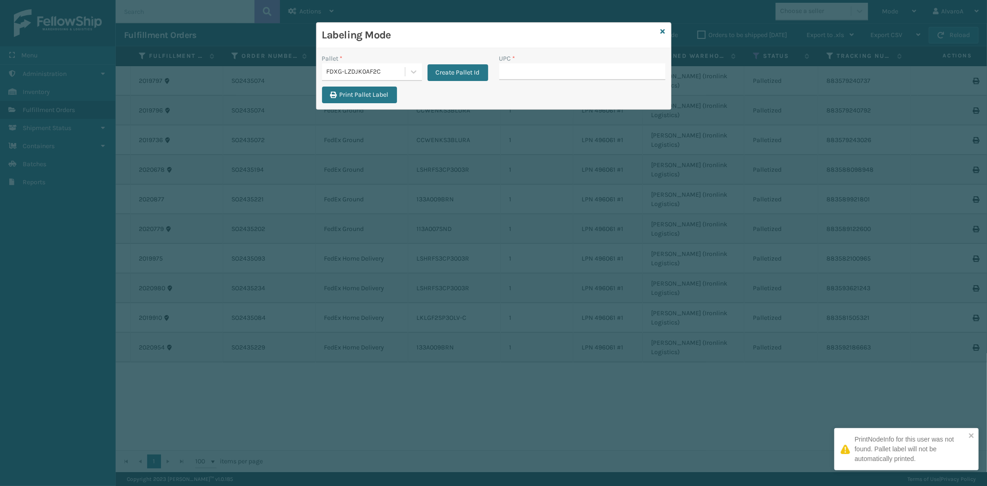
click at [504, 72] on input "UPC *" at bounding box center [583, 71] width 166 height 17
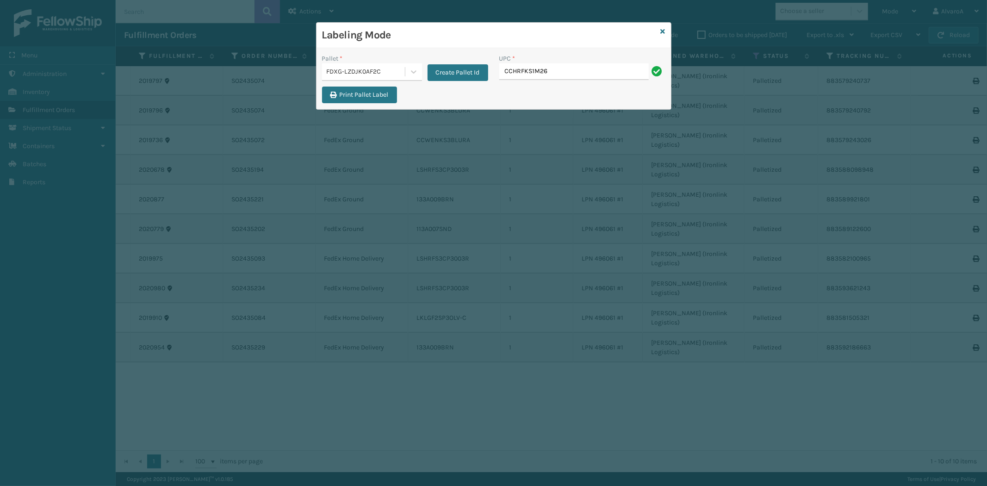
type input "CCHRFKS1M26BKVA"
type input "CCHRFKS1M26BRRA"
drag, startPoint x: 417, startPoint y: 71, endPoint x: 411, endPoint y: 80, distance: 10.0
click at [416, 72] on icon at bounding box center [413, 71] width 9 height 9
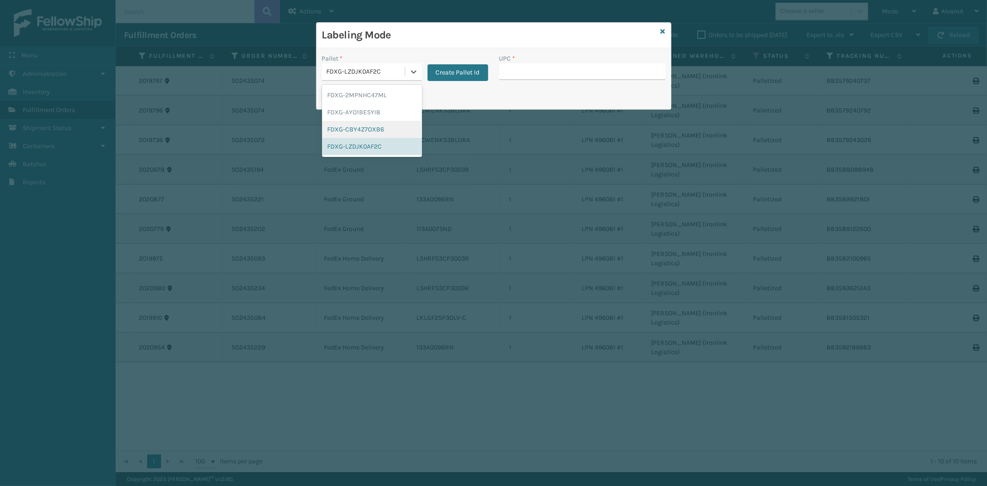
click at [353, 131] on div "FDXG-CBY4Z7OXB6" at bounding box center [372, 129] width 100 height 17
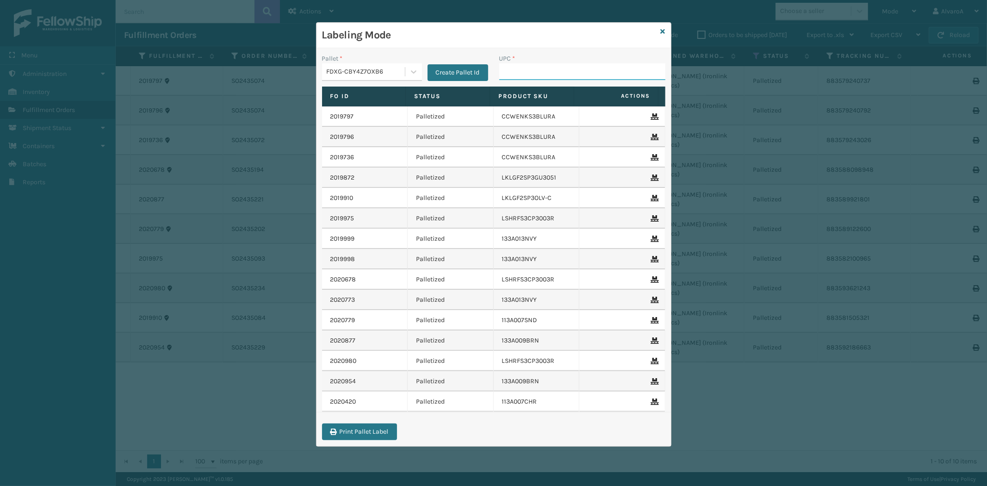
click at [543, 75] on input "UPC *" at bounding box center [583, 71] width 166 height 17
type input "114A064BGE"
type input "133A013BRN"
type input "CCHRFKS3M26BRRA"
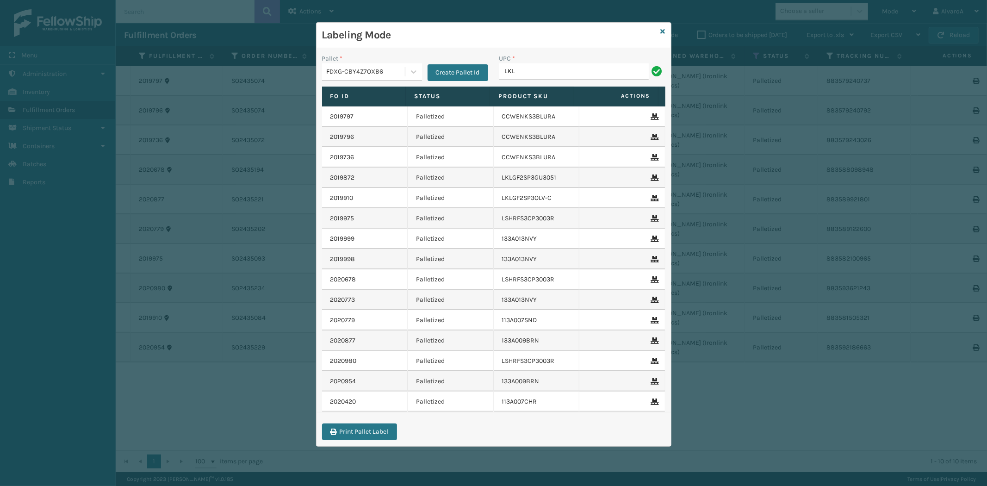
type input "LKLGF2SP3CAR"
click at [663, 30] on icon at bounding box center [663, 31] width 5 height 6
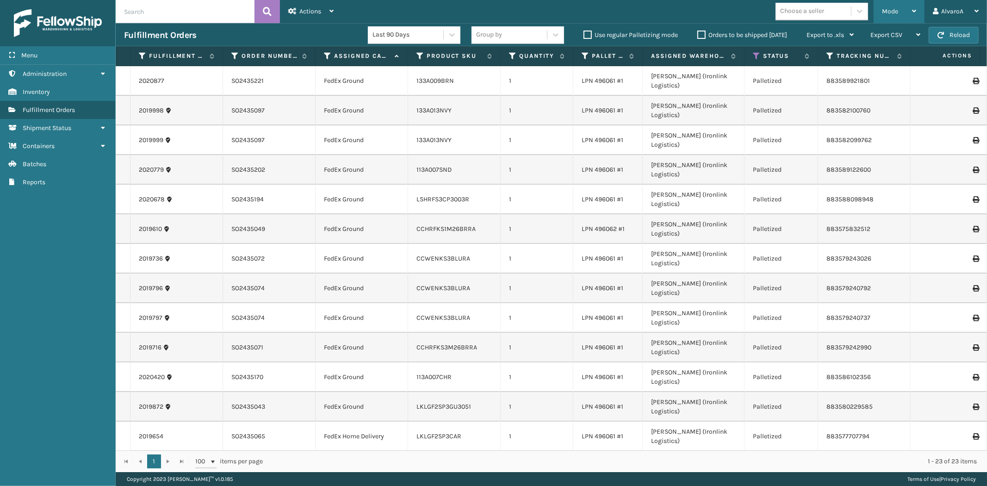
click at [891, 17] on div "Mode" at bounding box center [899, 11] width 34 height 23
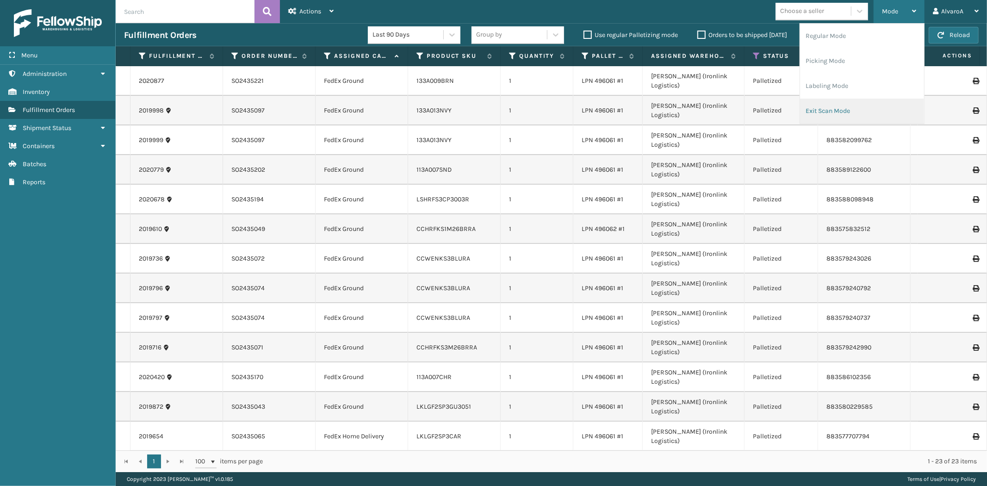
click at [846, 103] on li "Exit Scan Mode" at bounding box center [862, 111] width 124 height 25
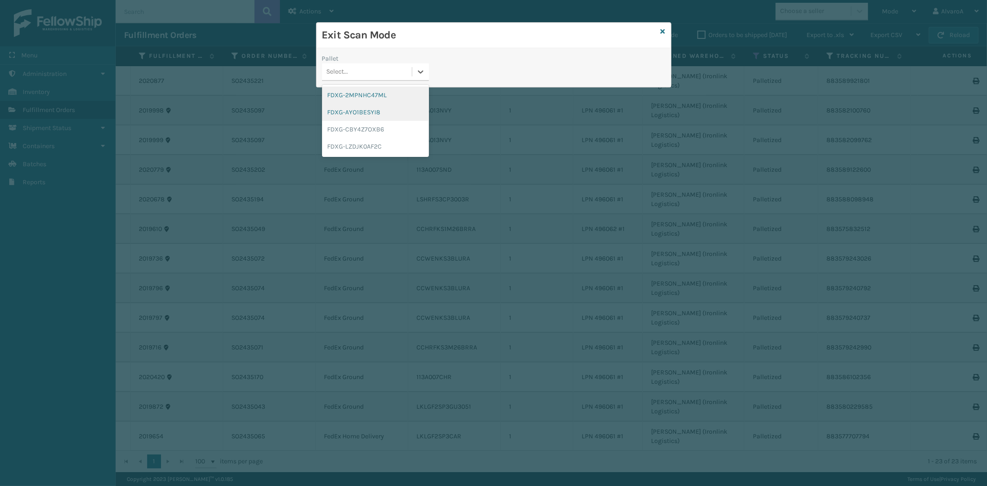
drag, startPoint x: 425, startPoint y: 71, endPoint x: 366, endPoint y: 111, distance: 71.3
click at [425, 71] on icon at bounding box center [420, 71] width 9 height 9
click at [344, 131] on div "FDXG-CBY4Z7OXB6" at bounding box center [375, 129] width 107 height 17
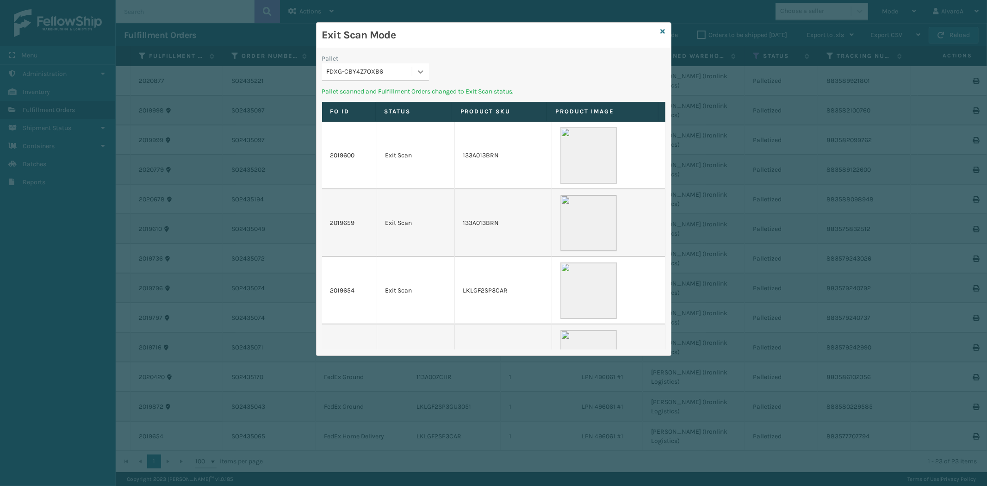
click at [414, 70] on div at bounding box center [420, 71] width 17 height 17
drag, startPoint x: 363, startPoint y: 127, endPoint x: 405, endPoint y: 117, distance: 43.5
click at [363, 127] on div "FDXG-LZDJK0AF2C" at bounding box center [375, 129] width 107 height 17
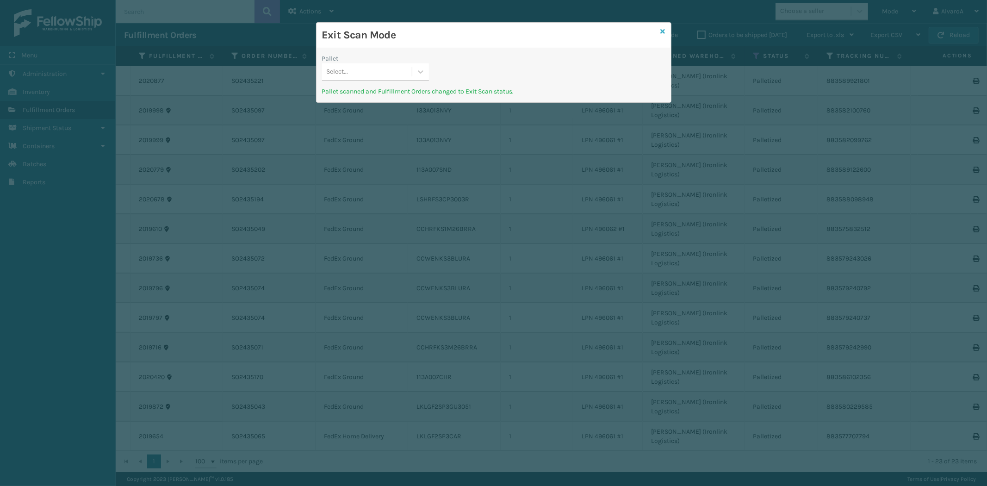
click at [662, 31] on icon at bounding box center [663, 31] width 5 height 6
